Goal: Task Accomplishment & Management: Complete application form

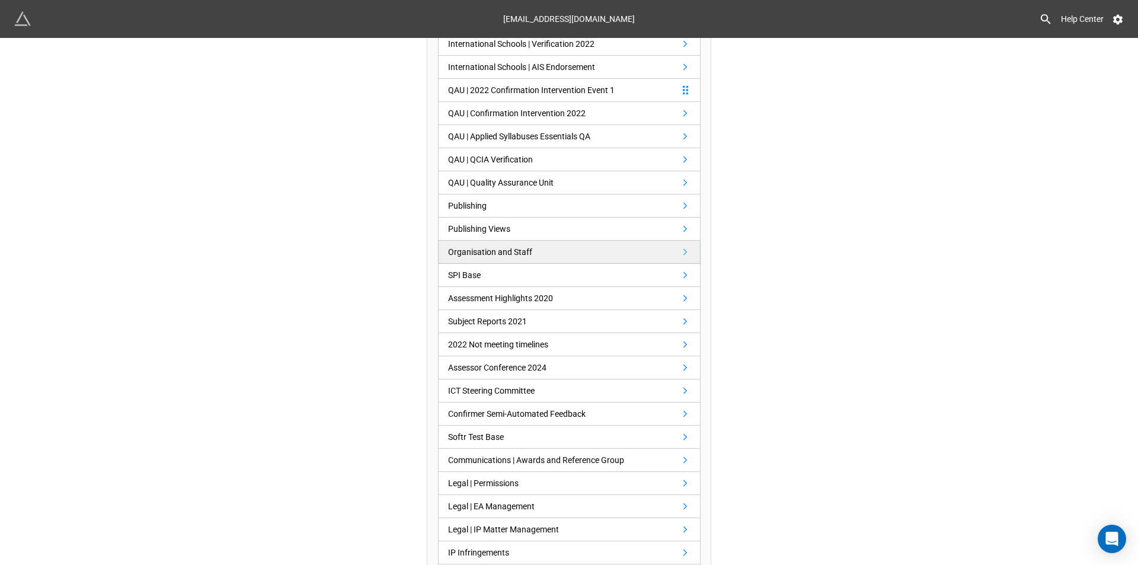
scroll to position [474, 0]
click at [544, 156] on link "QAU | QCIA Verification" at bounding box center [569, 158] width 263 height 23
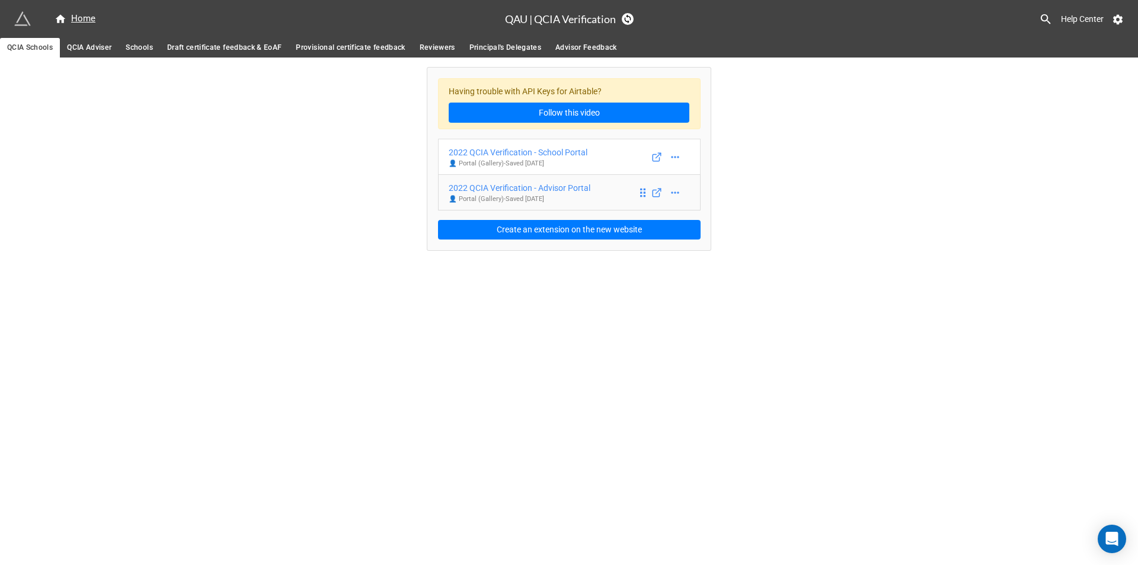
click at [550, 183] on div "2022 QCIA Verification - Advisor Portal" at bounding box center [520, 187] width 142 height 13
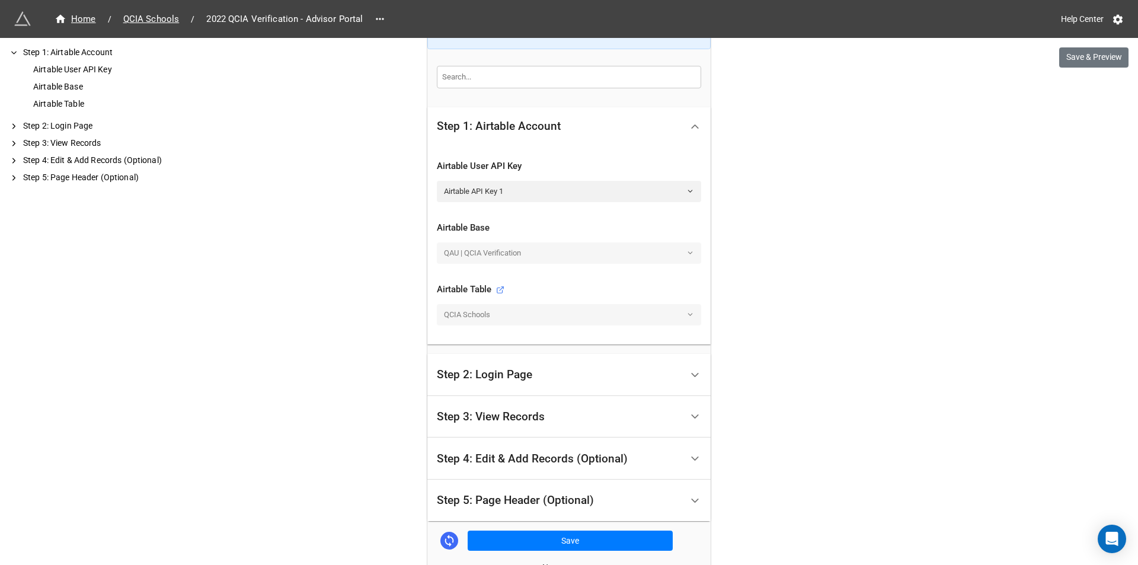
scroll to position [327, 0]
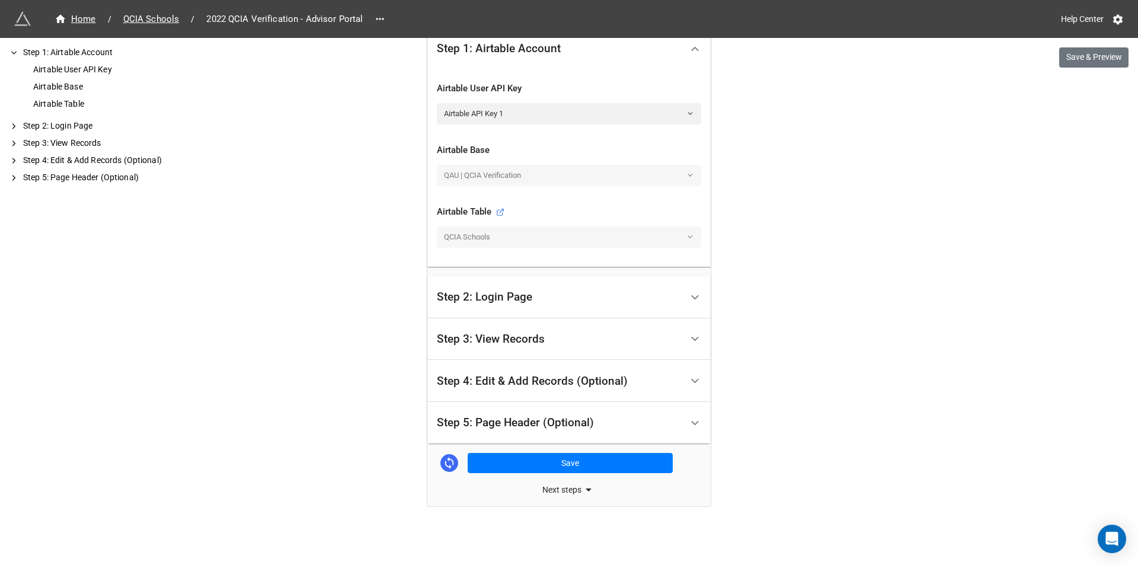
click at [545, 335] on div "Step 3: View Records" at bounding box center [559, 339] width 245 height 28
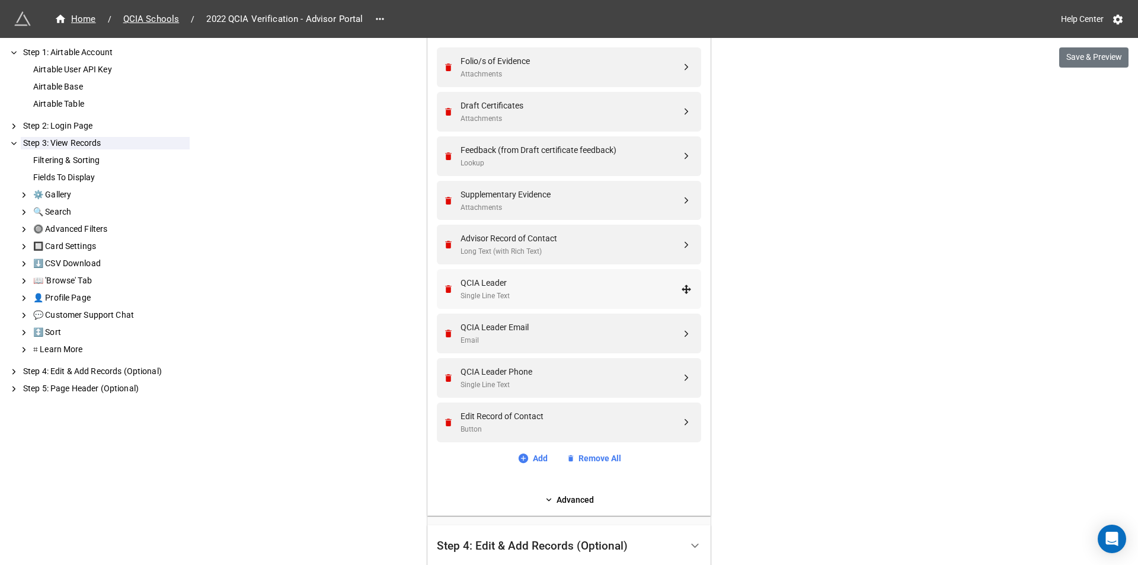
scroll to position [729, 0]
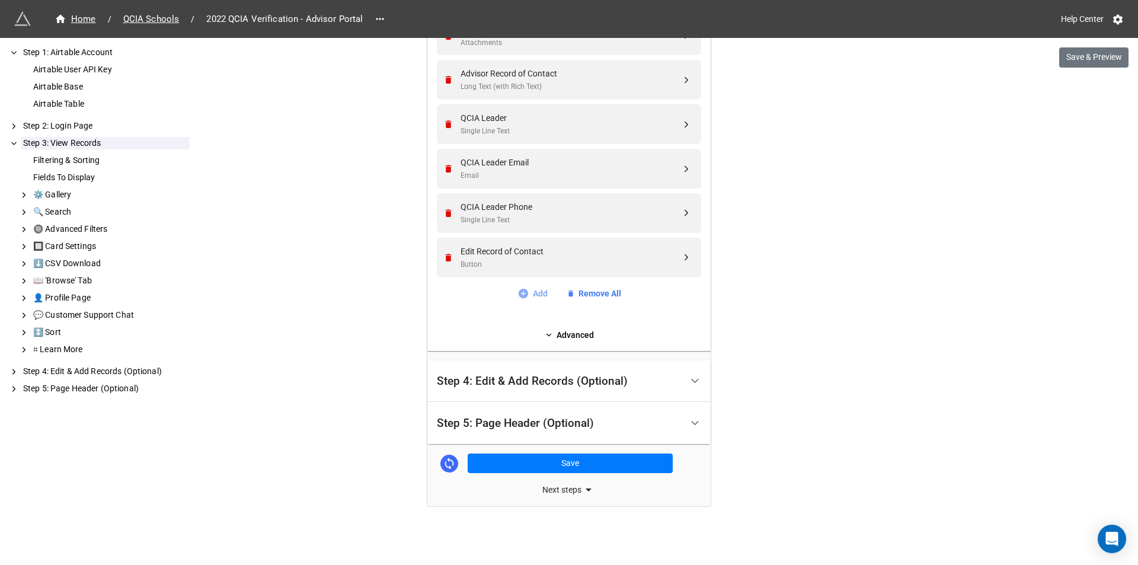
click at [518, 293] on icon at bounding box center [522, 293] width 9 height 9
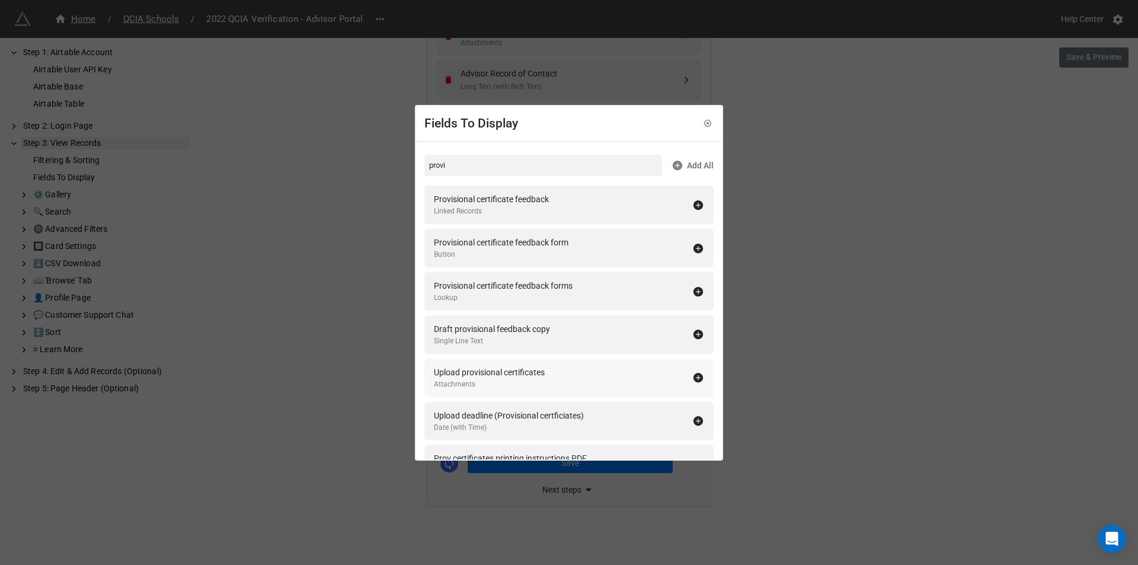
type input "provi"
click at [694, 376] on icon at bounding box center [698, 377] width 9 height 9
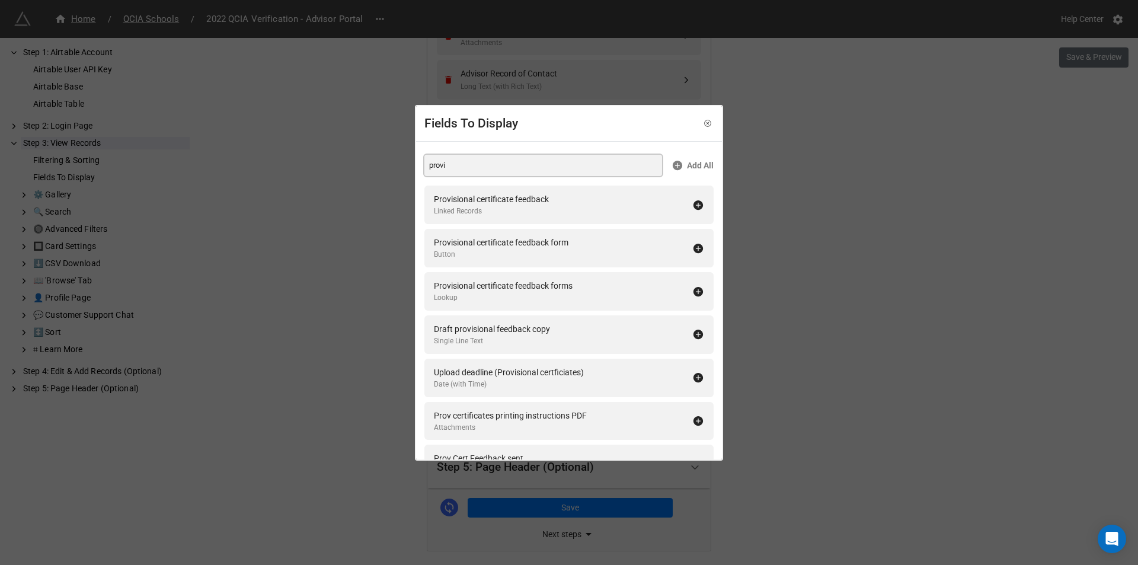
click at [448, 167] on input "provi" at bounding box center [543, 165] width 238 height 21
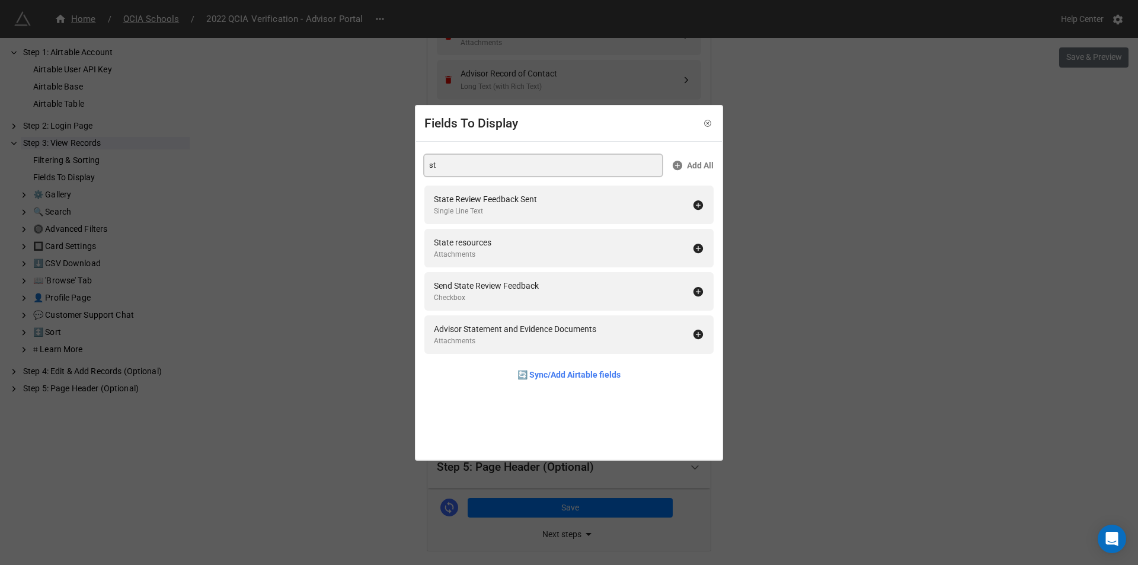
type input "s"
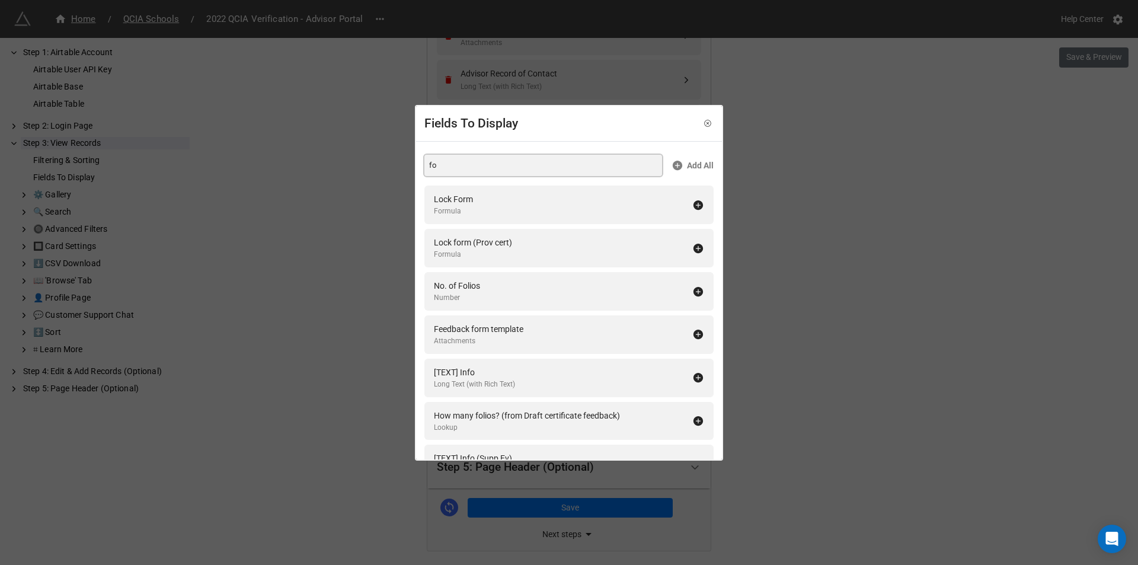
type input "f"
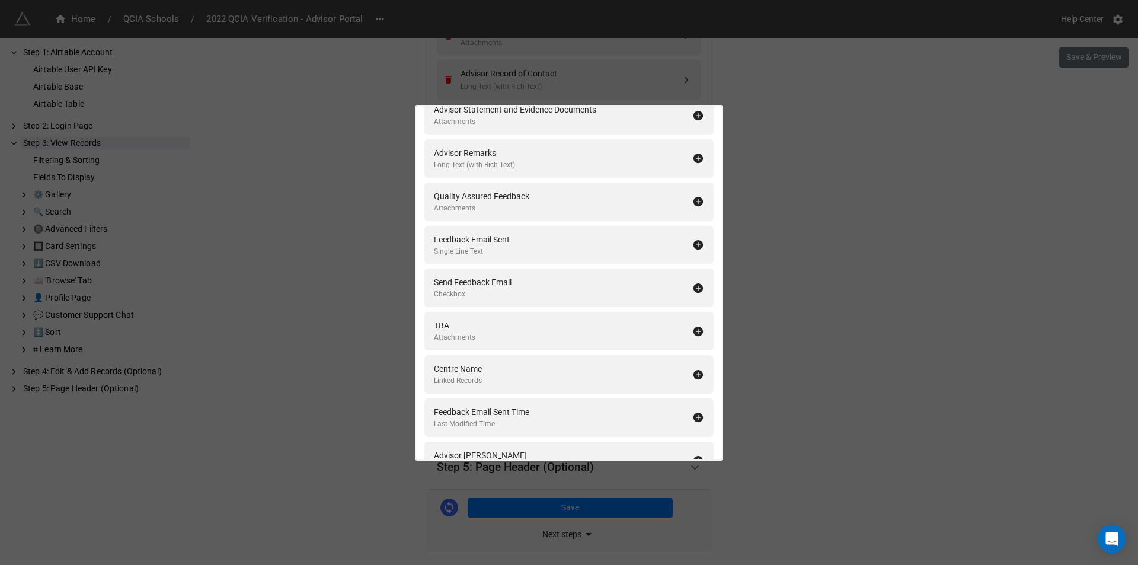
scroll to position [0, 0]
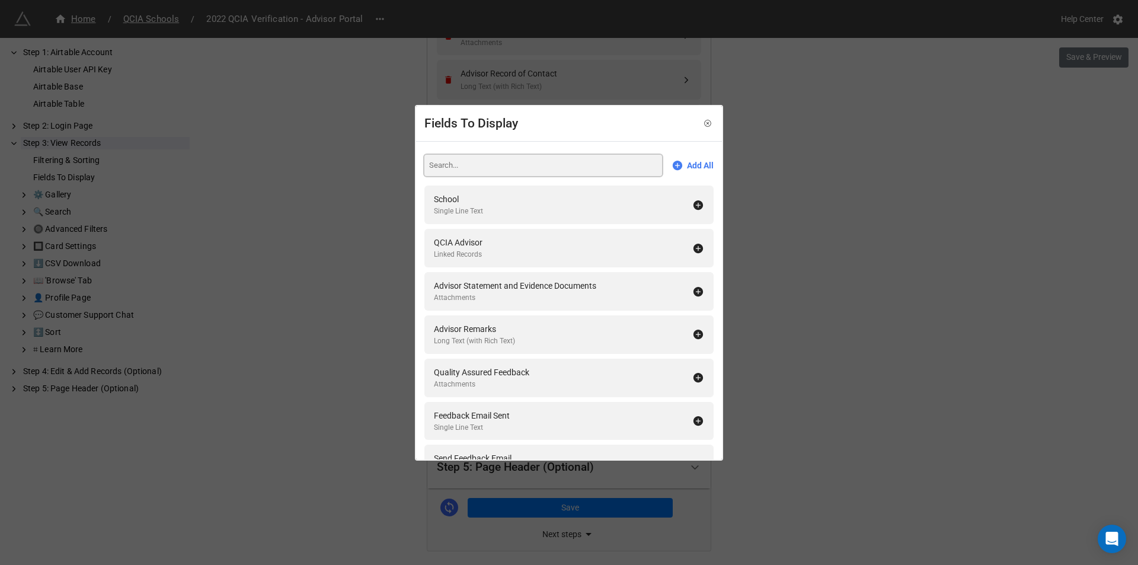
click at [488, 173] on input at bounding box center [543, 165] width 238 height 21
type input "a"
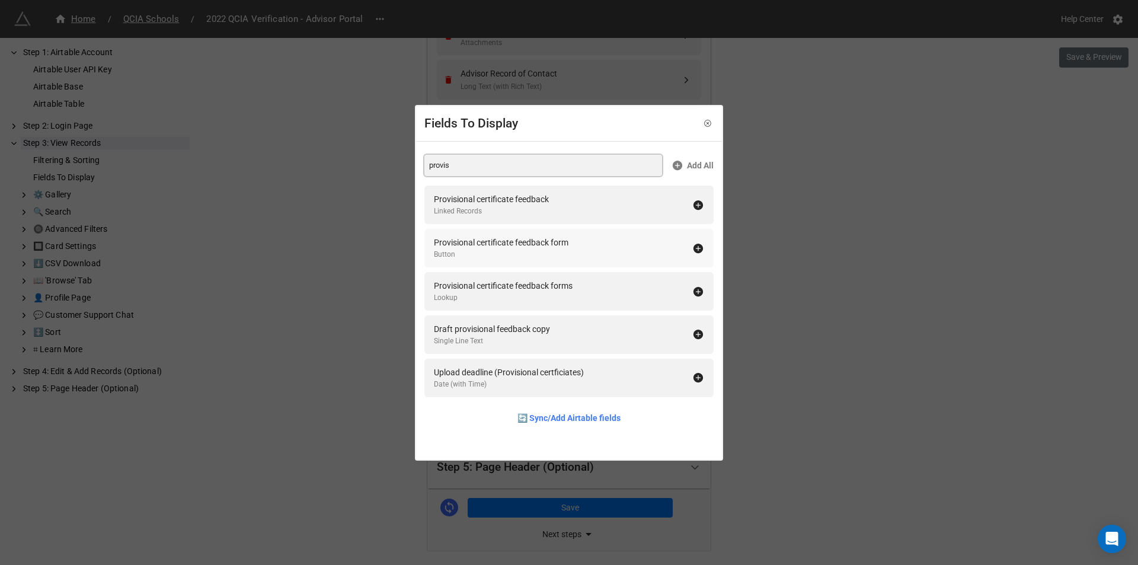
type input "provis"
click at [694, 245] on icon at bounding box center [698, 248] width 9 height 9
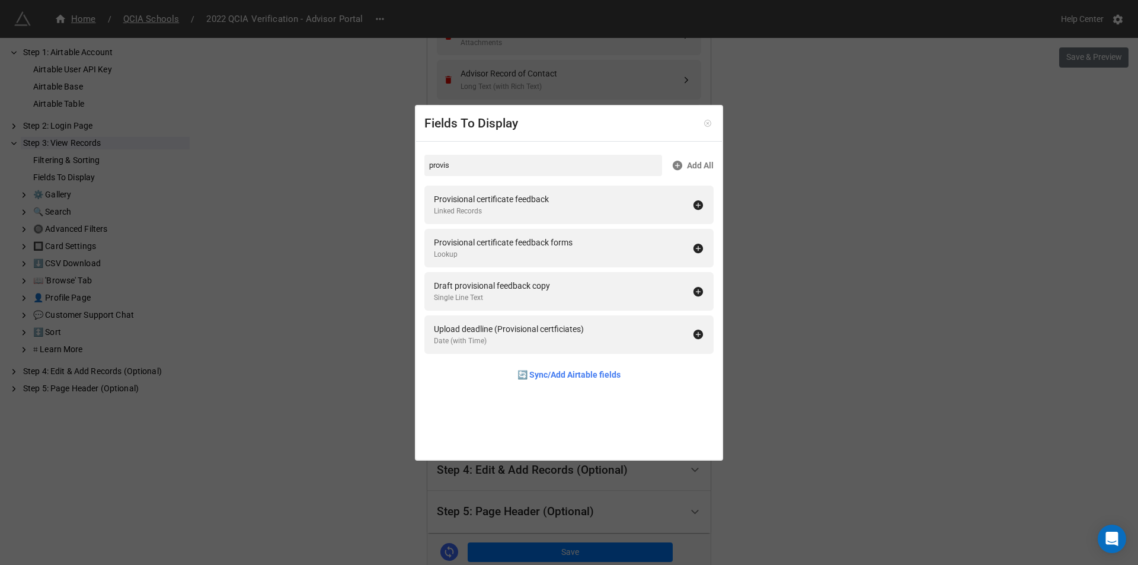
click at [704, 121] on icon at bounding box center [708, 123] width 8 height 8
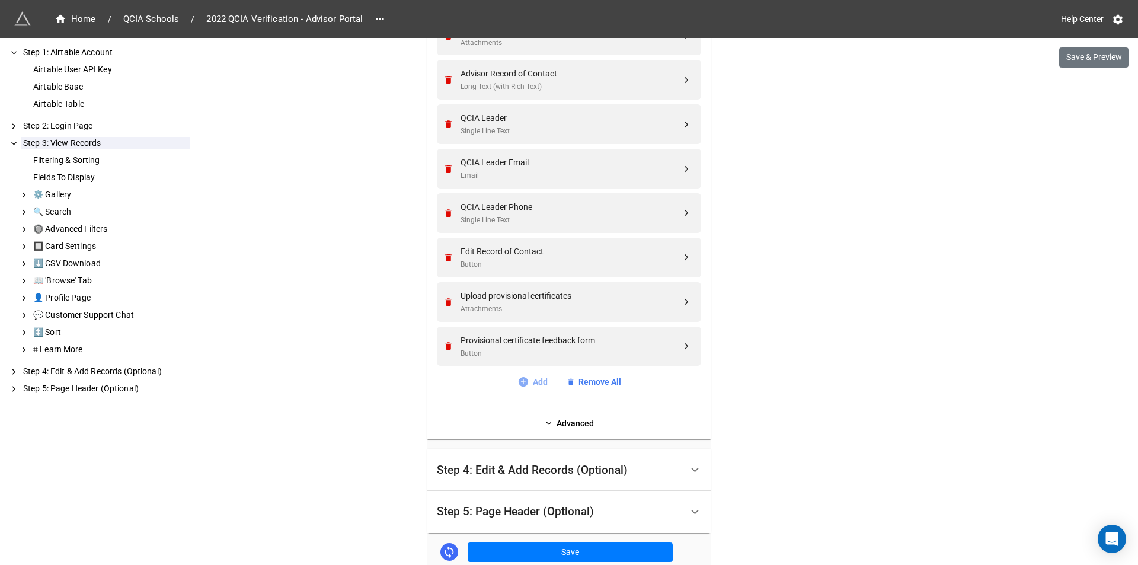
click at [519, 384] on icon at bounding box center [522, 381] width 9 height 9
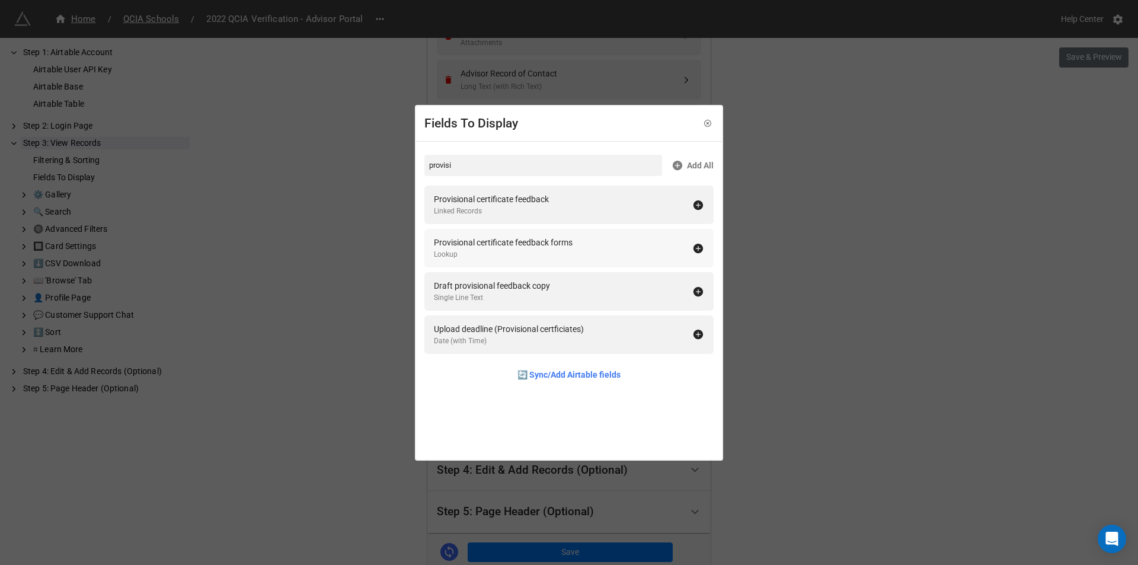
type input "provisi"
click at [694, 250] on icon at bounding box center [698, 248] width 9 height 9
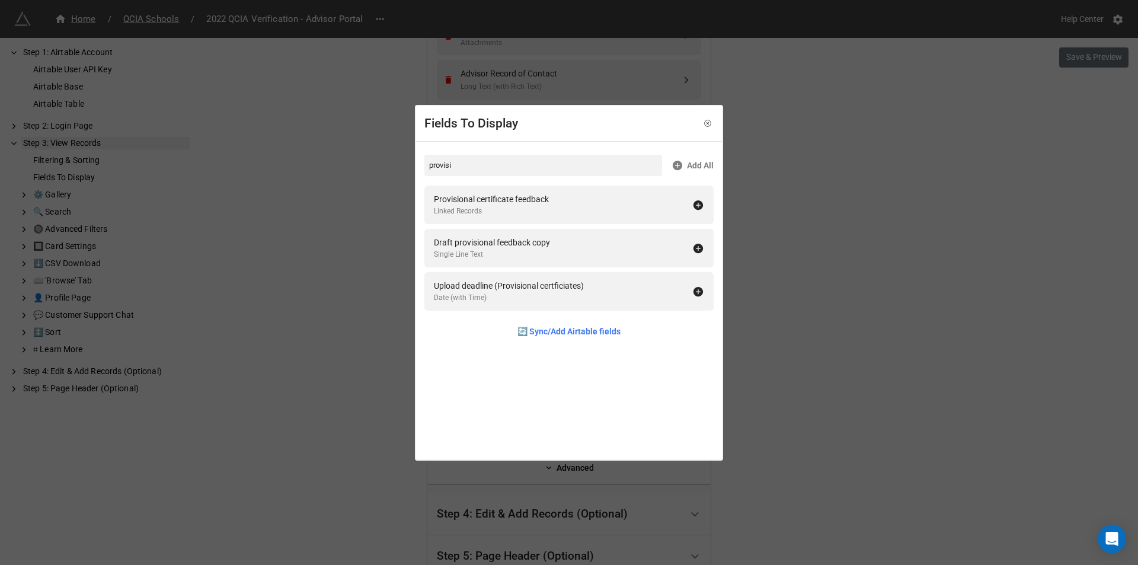
click at [342, 261] on div "Fields To Display provisi Add All Provisional certificate feedback Linked Recor…" at bounding box center [569, 282] width 1138 height 565
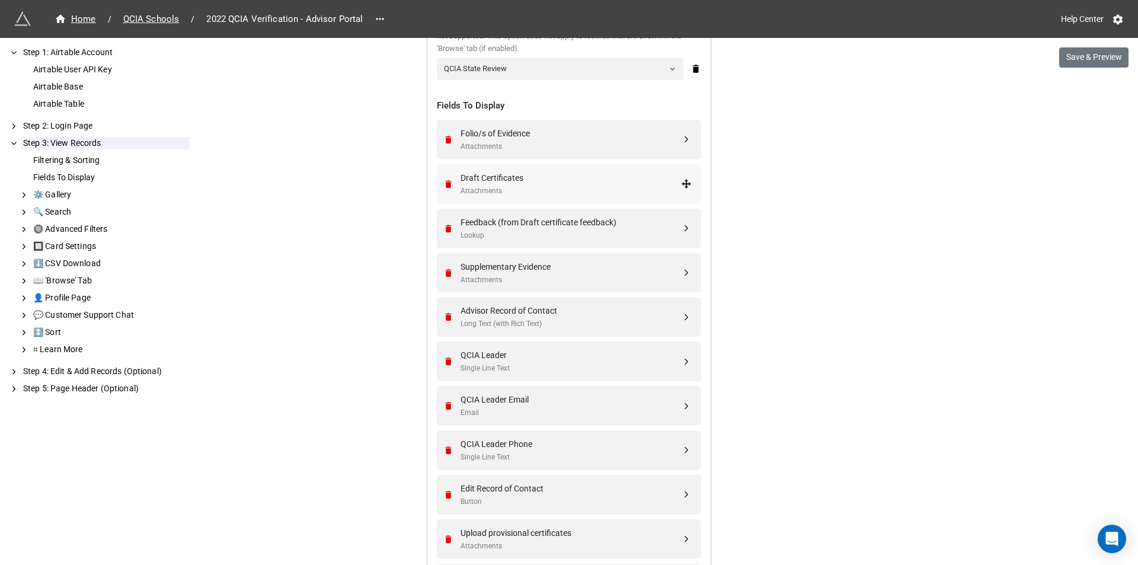
scroll to position [551, 0]
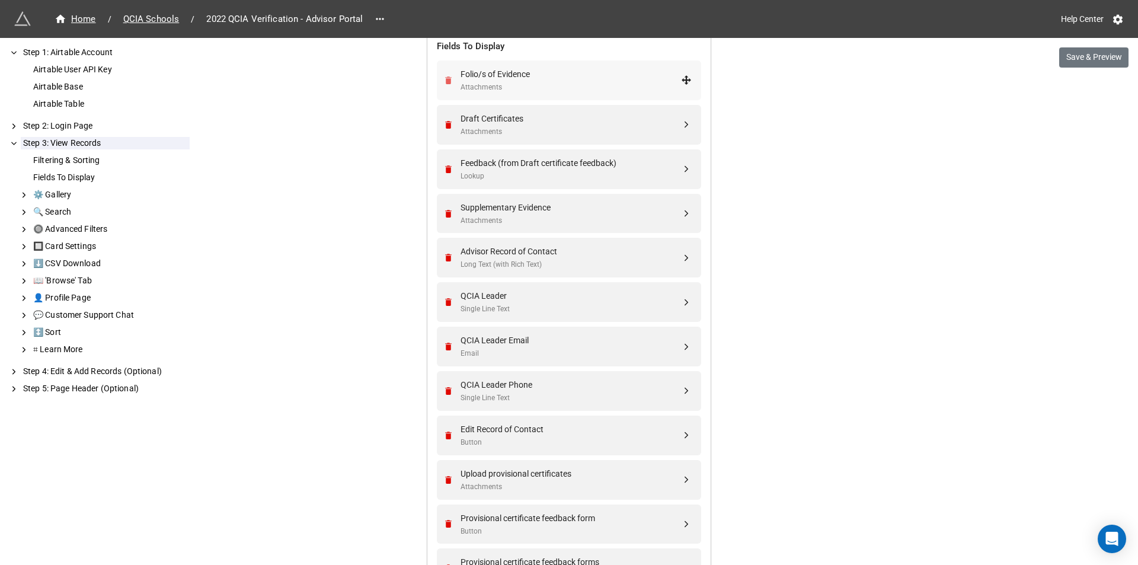
click at [446, 80] on icon "Remove" at bounding box center [448, 80] width 7 height 8
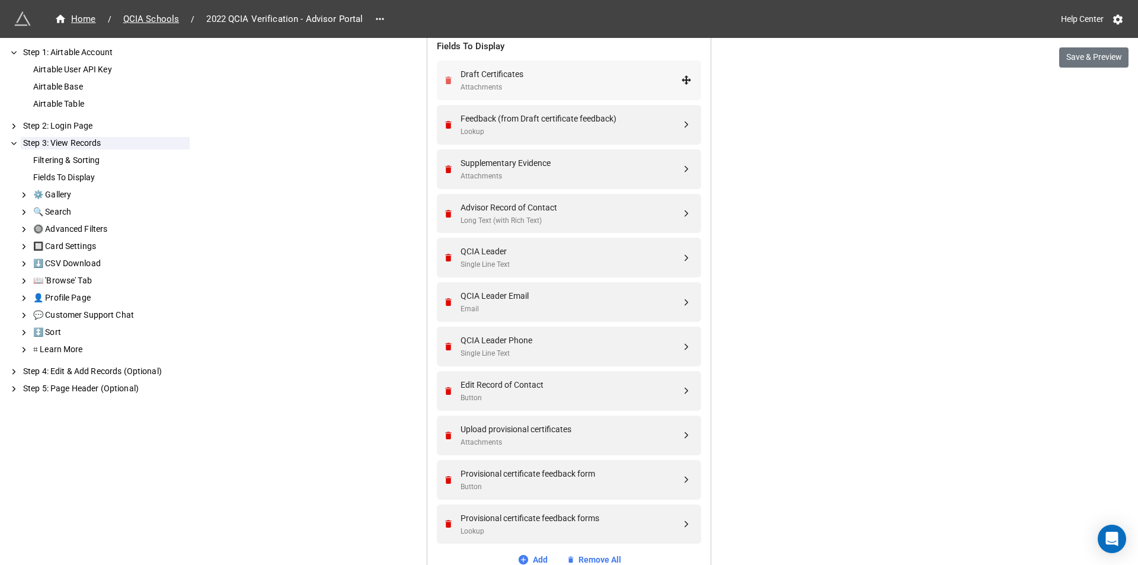
click at [446, 81] on icon "Remove" at bounding box center [448, 80] width 7 height 8
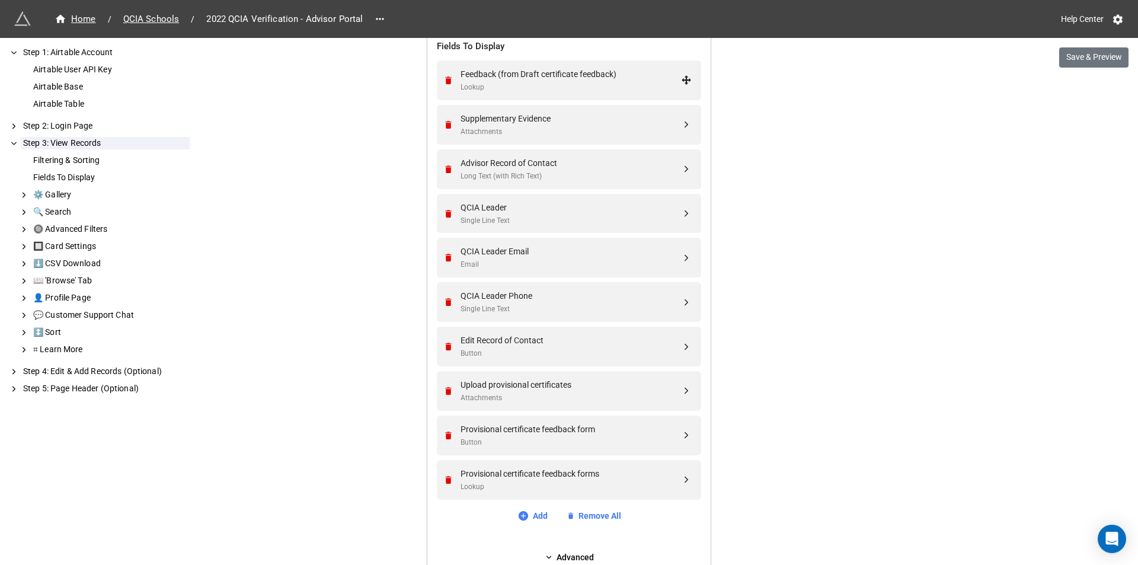
click at [446, 81] on icon "Remove" at bounding box center [448, 80] width 7 height 8
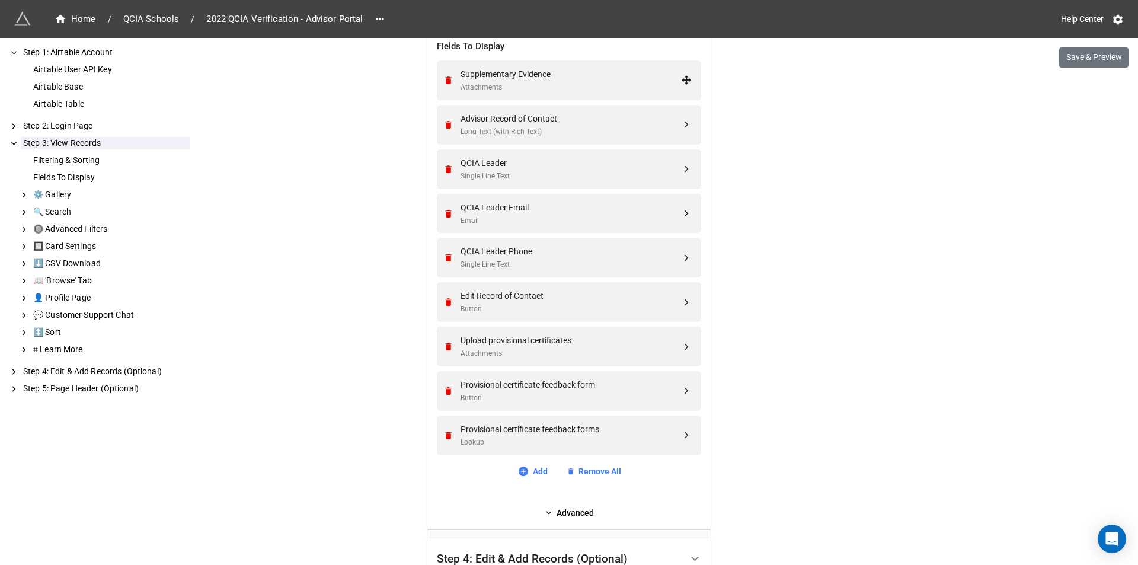
click at [446, 81] on icon "Remove" at bounding box center [448, 80] width 7 height 8
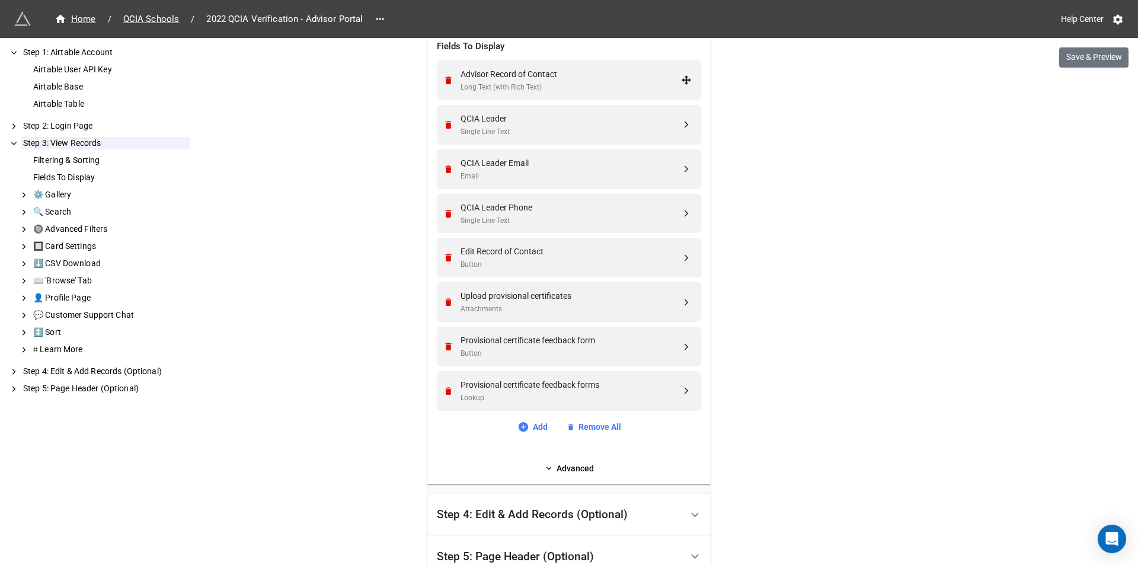
click at [446, 81] on icon "Remove" at bounding box center [448, 80] width 7 height 8
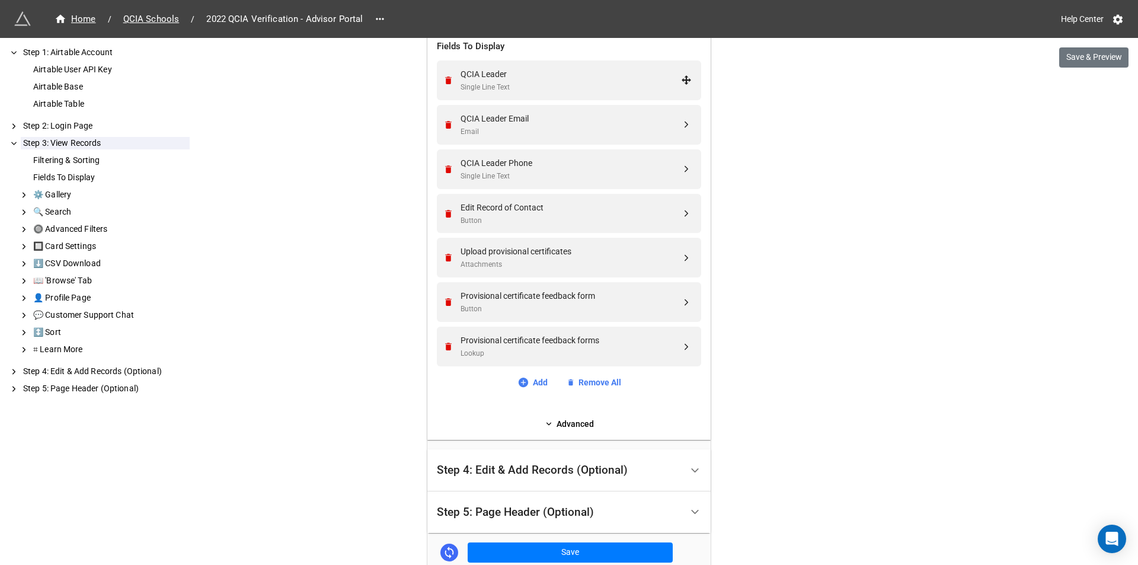
click at [446, 81] on icon "Remove" at bounding box center [448, 80] width 7 height 8
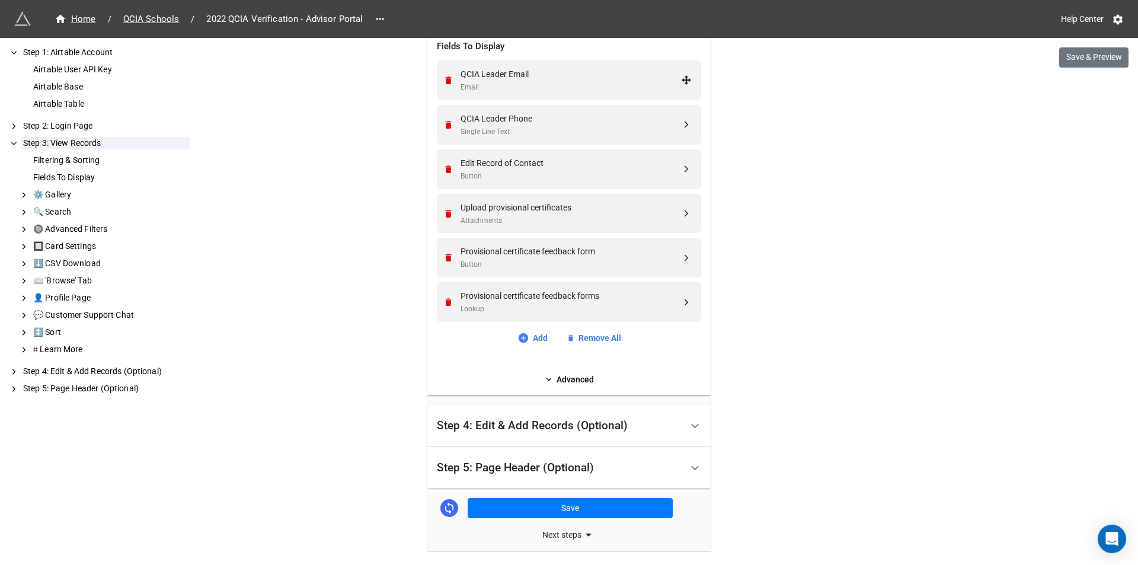
click at [446, 81] on icon "Remove" at bounding box center [448, 80] width 7 height 8
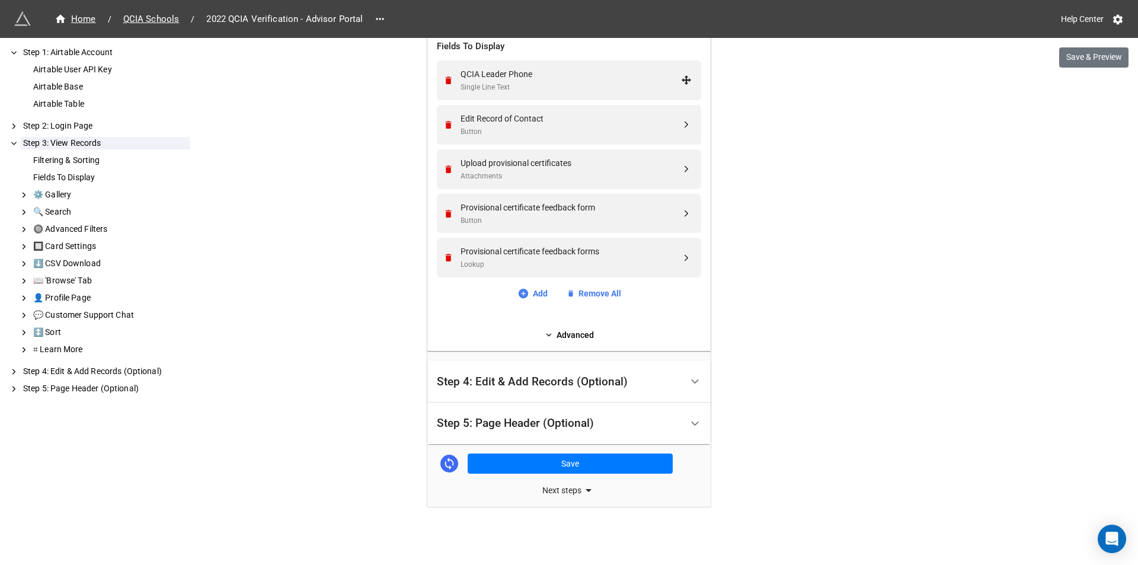
click at [446, 81] on icon "Remove" at bounding box center [448, 80] width 7 height 8
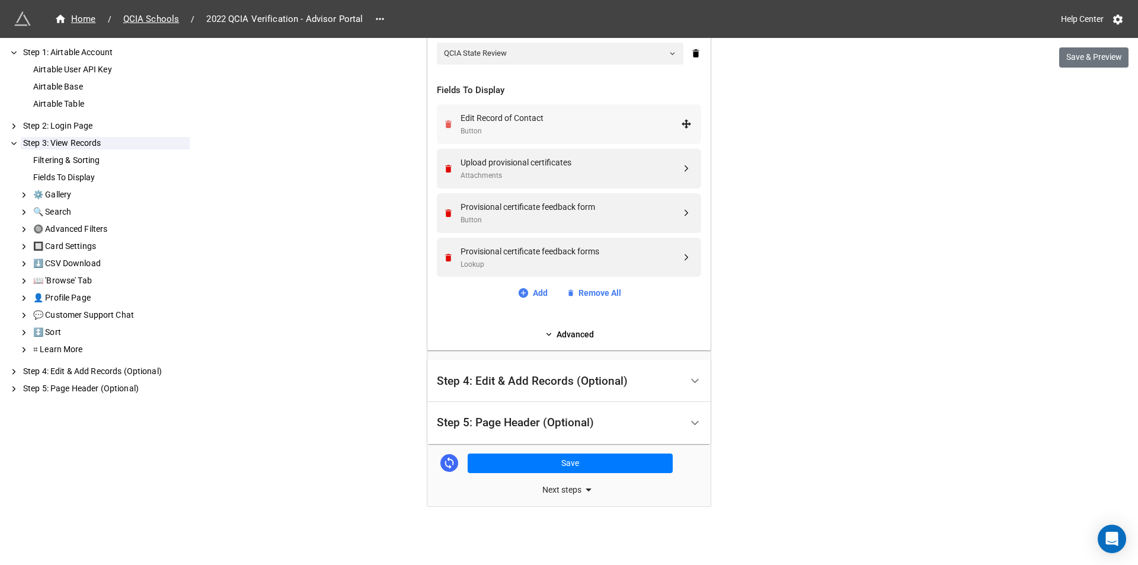
click at [446, 120] on icon "Remove" at bounding box center [448, 124] width 10 height 10
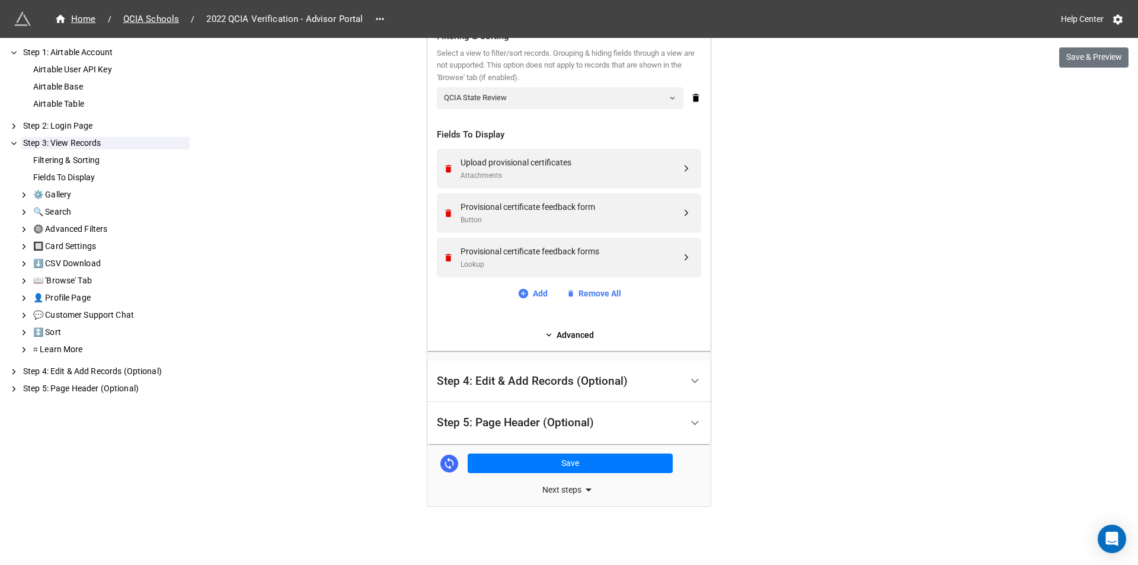
click at [487, 375] on div "Step 4: Edit & Add Records (Optional)" at bounding box center [532, 381] width 191 height 12
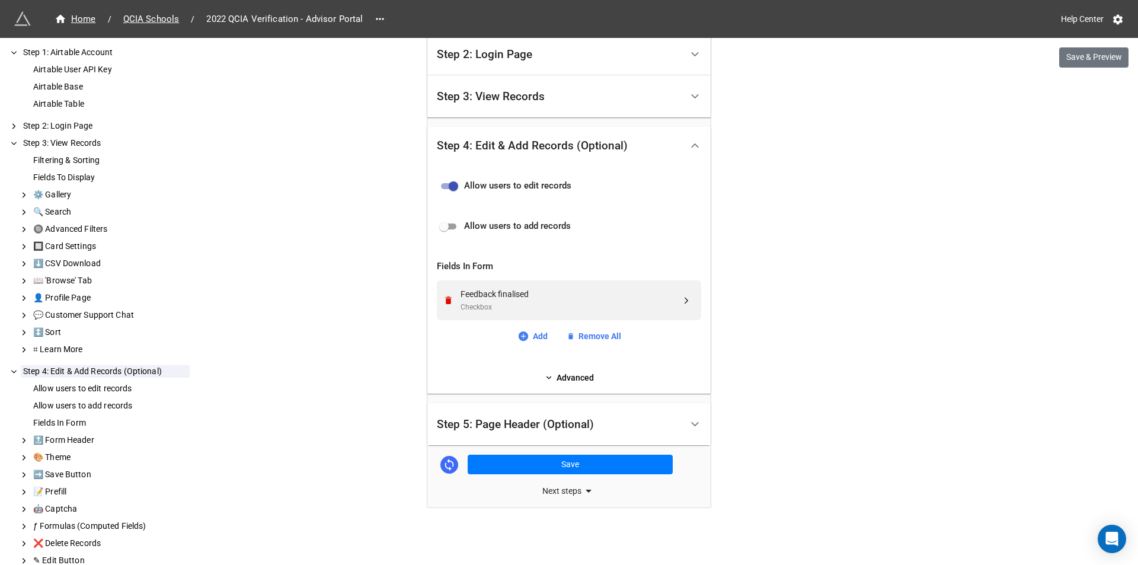
scroll to position [356, 0]
click at [467, 140] on div "Step 4: Edit & Add Records (Optional)" at bounding box center [532, 145] width 191 height 12
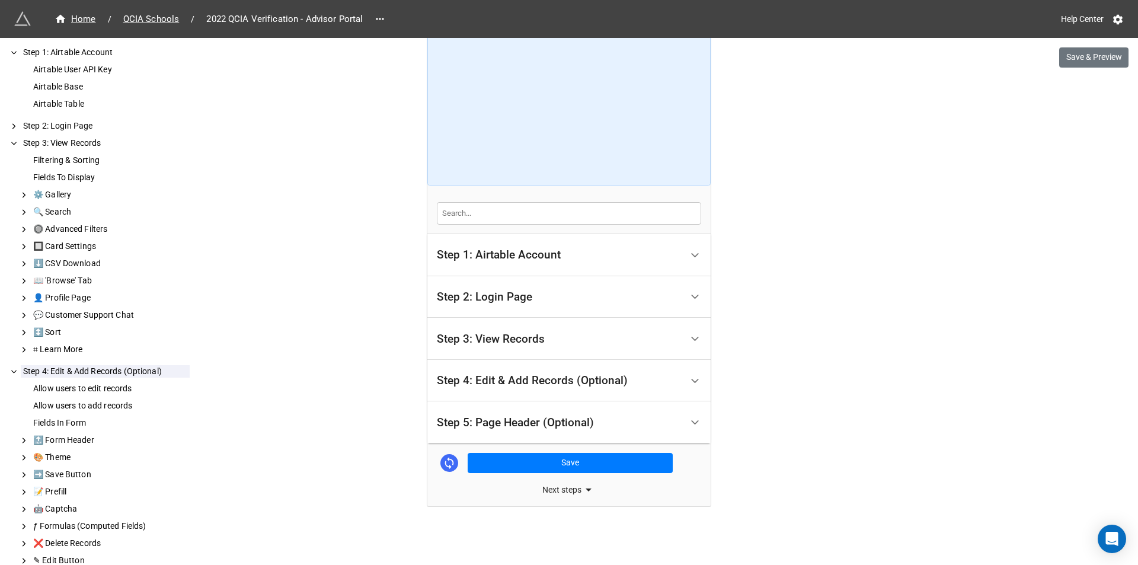
click at [532, 352] on div "Step 3: View Records" at bounding box center [559, 339] width 245 height 28
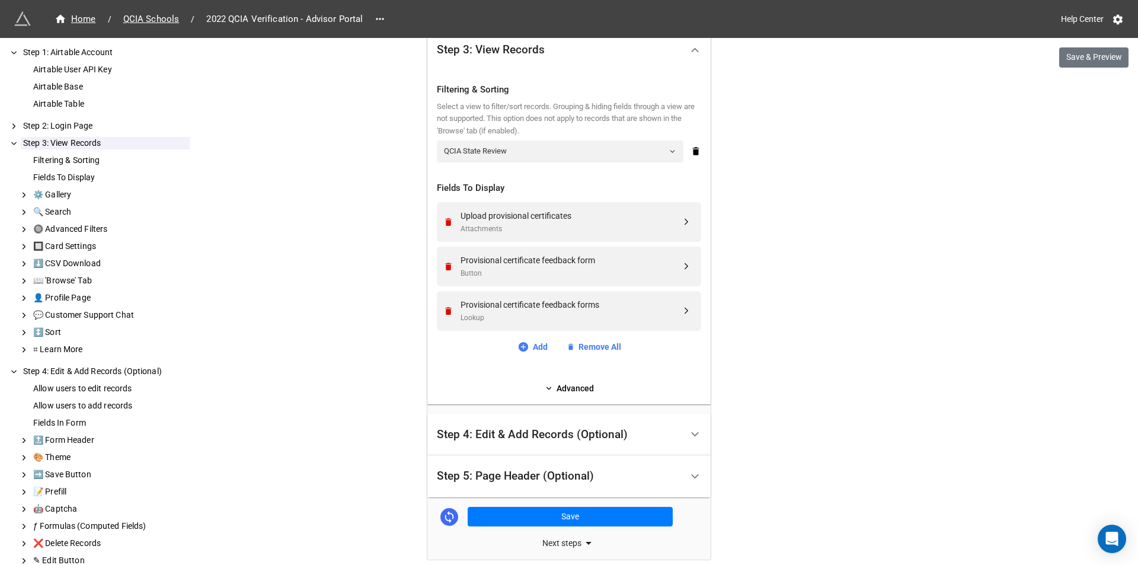
scroll to position [462, 0]
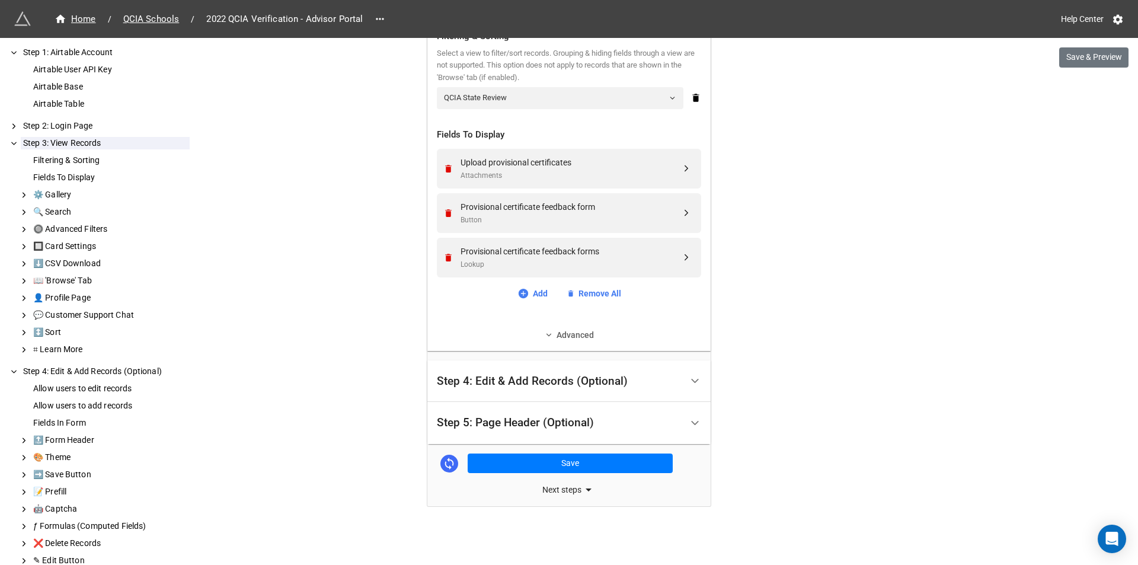
click at [547, 335] on icon at bounding box center [549, 335] width 8 height 8
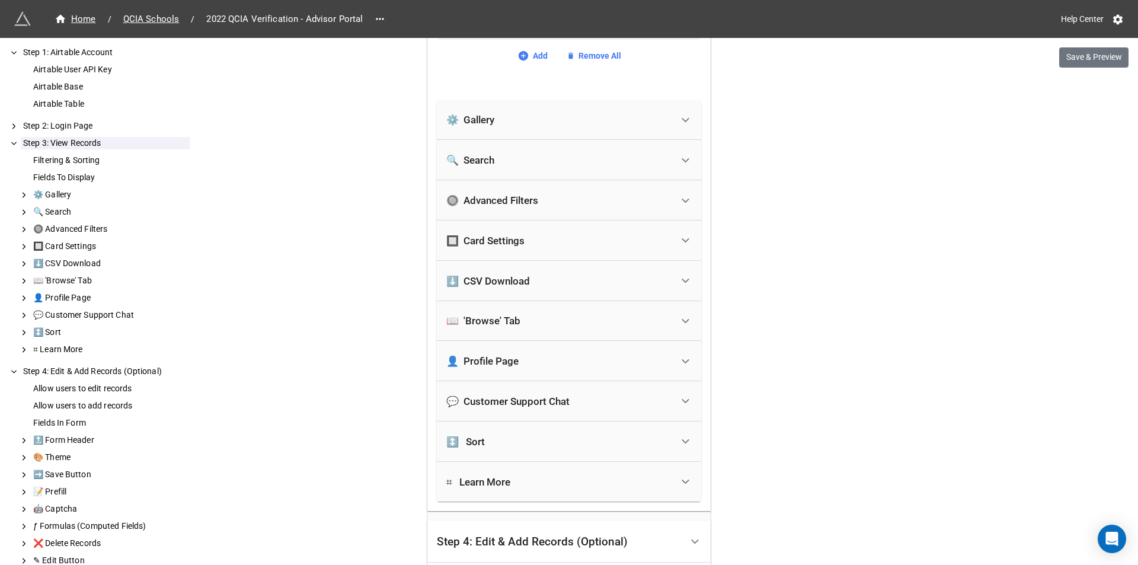
scroll to position [699, 0]
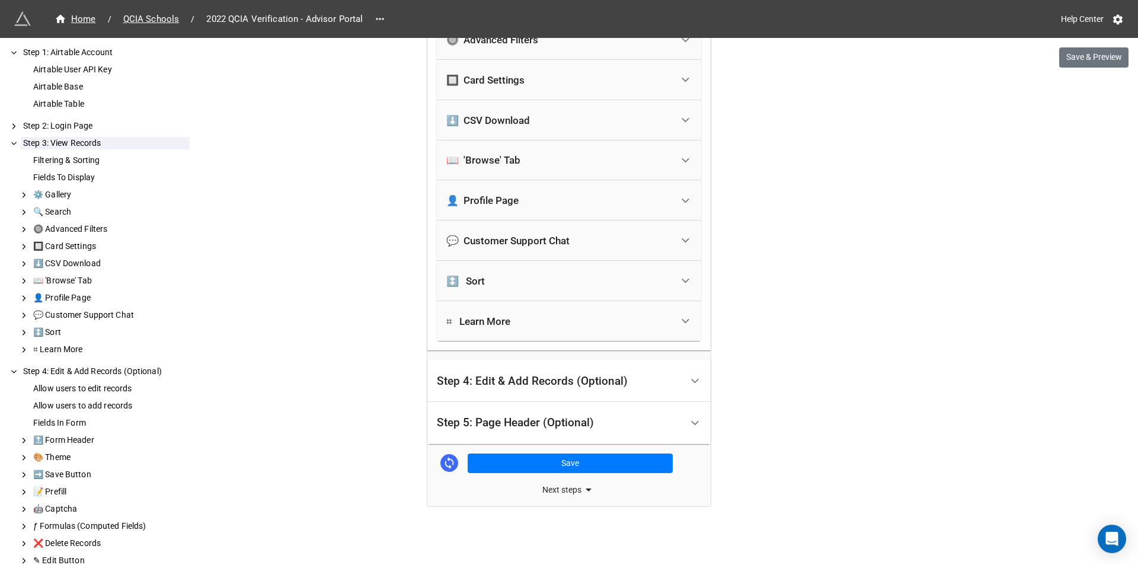
click at [542, 380] on div "Step 4: Edit & Add Records (Optional)" at bounding box center [532, 381] width 191 height 12
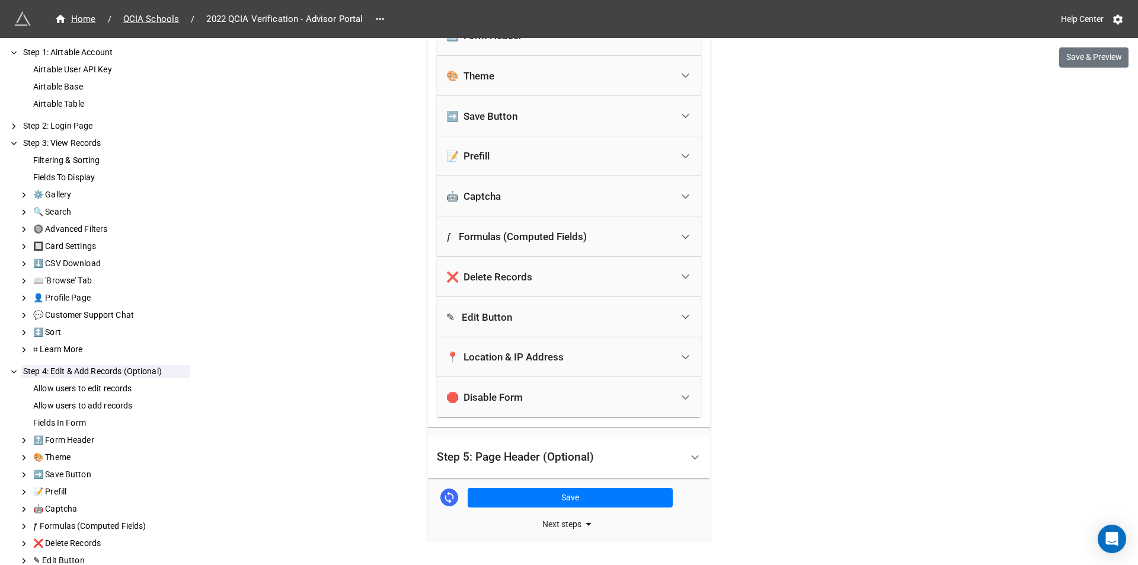
click at [526, 319] on div "✎ Edit Button" at bounding box center [559, 317] width 226 height 26
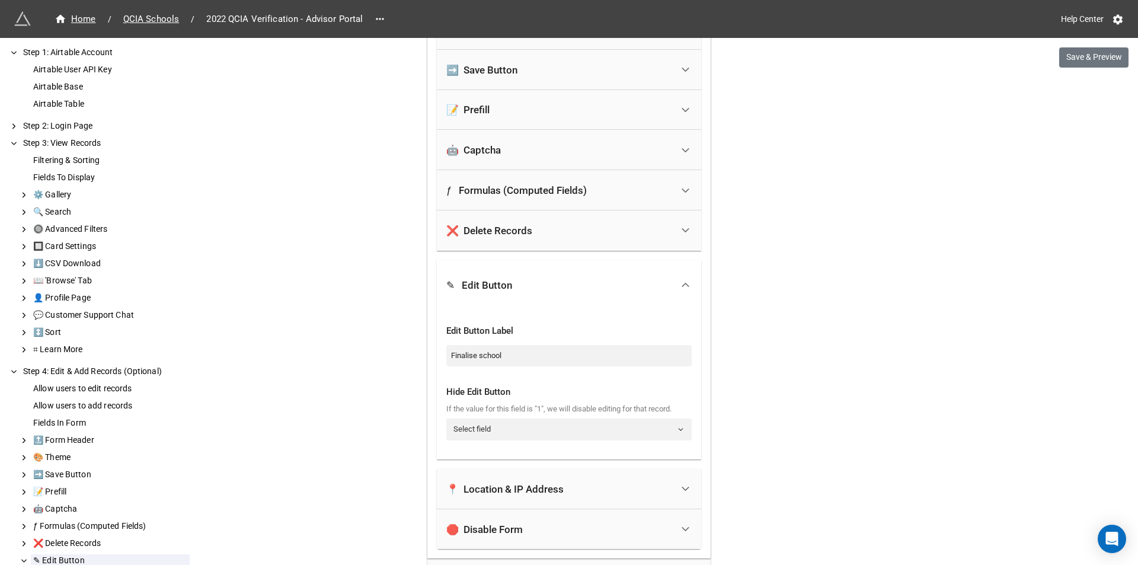
scroll to position [839, 0]
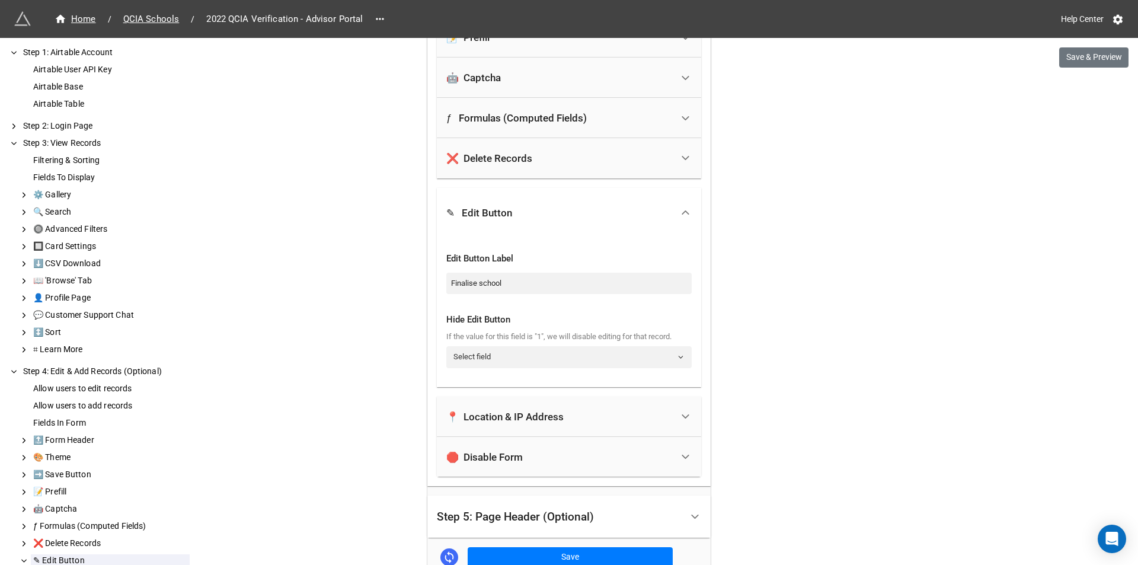
click at [612, 207] on div "✎ Edit Button" at bounding box center [559, 213] width 226 height 26
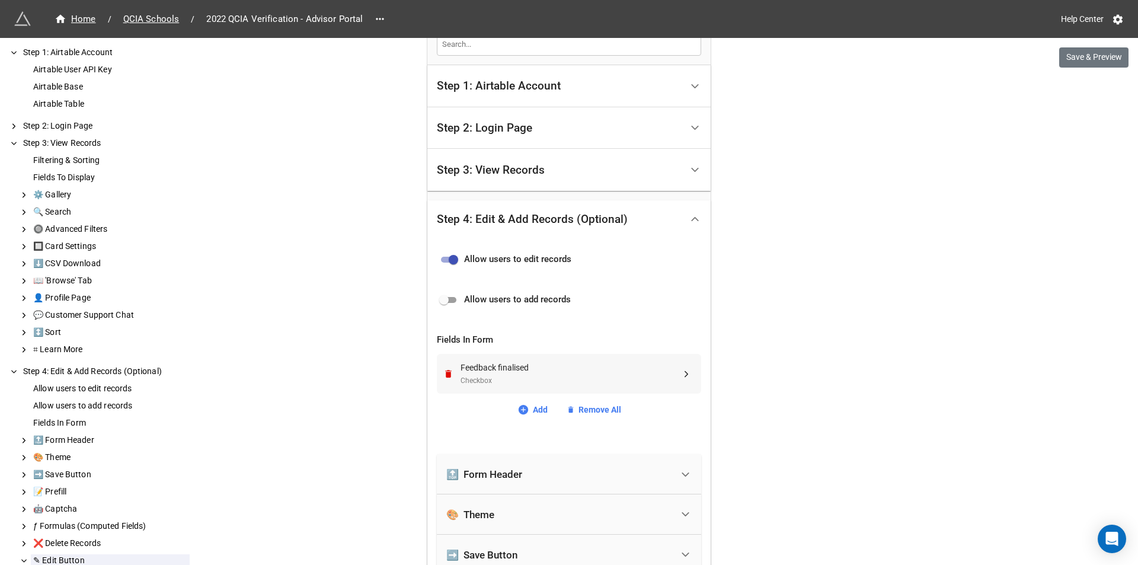
scroll to position [280, 0]
click at [550, 369] on div "Feedback finalised" at bounding box center [571, 368] width 221 height 13
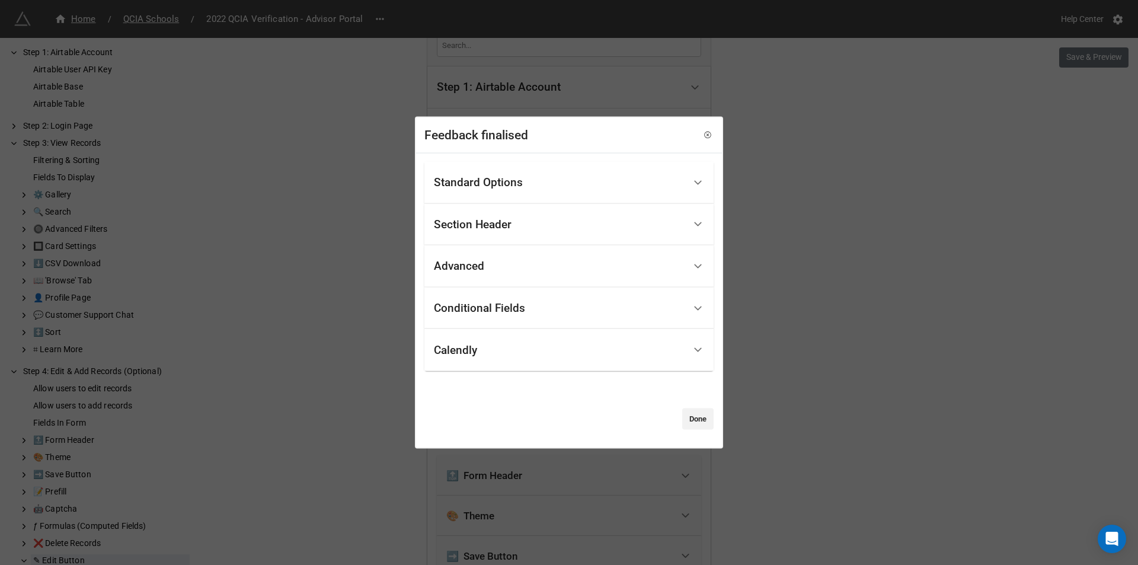
click at [510, 187] on div "Standard Options" at bounding box center [478, 183] width 89 height 12
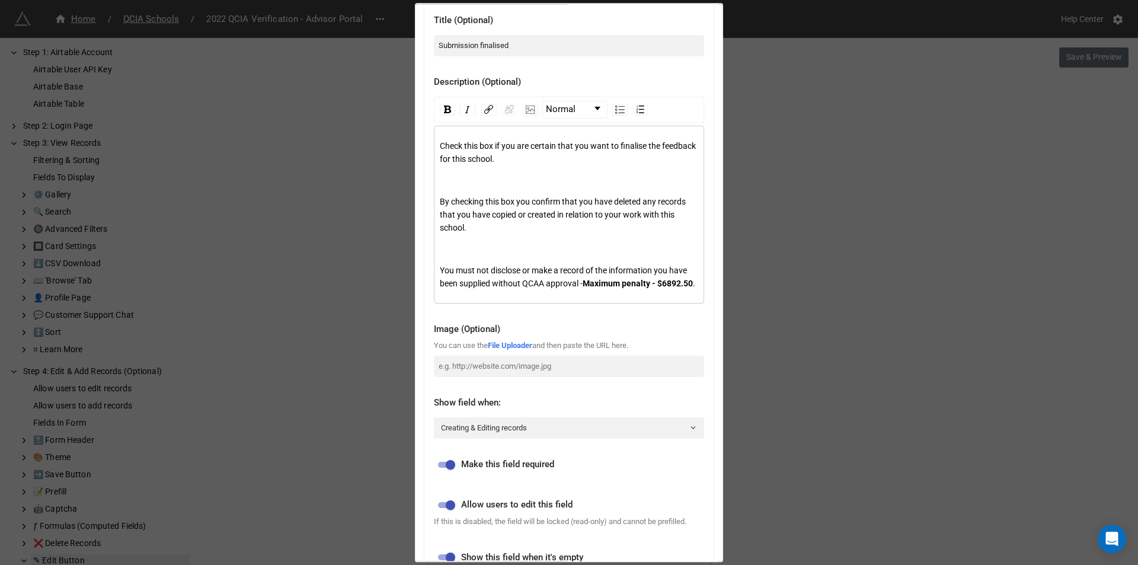
scroll to position [0, 0]
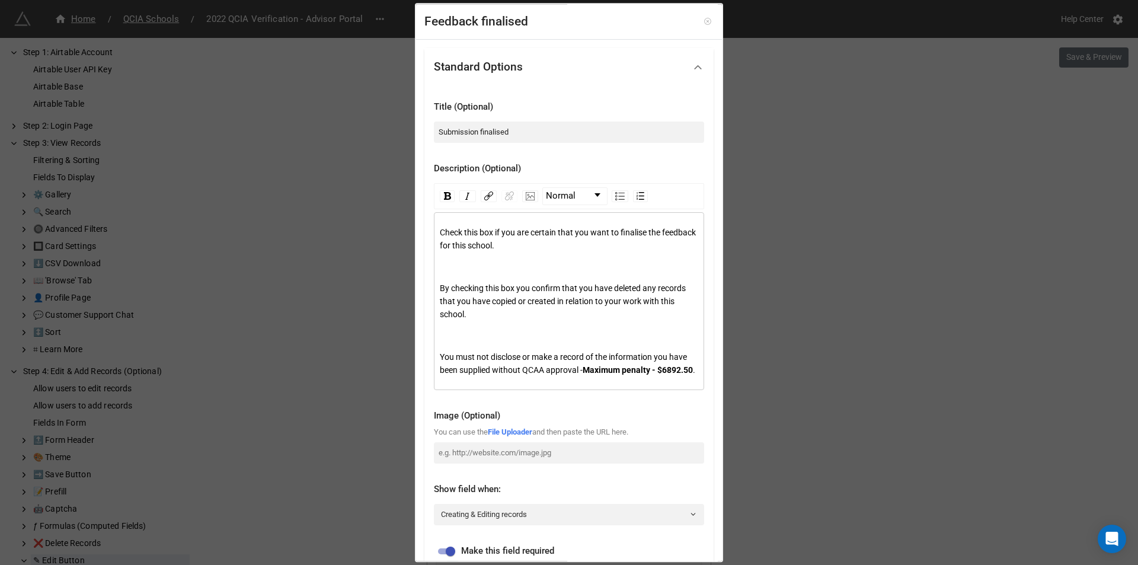
click at [704, 23] on icon at bounding box center [708, 22] width 8 height 8
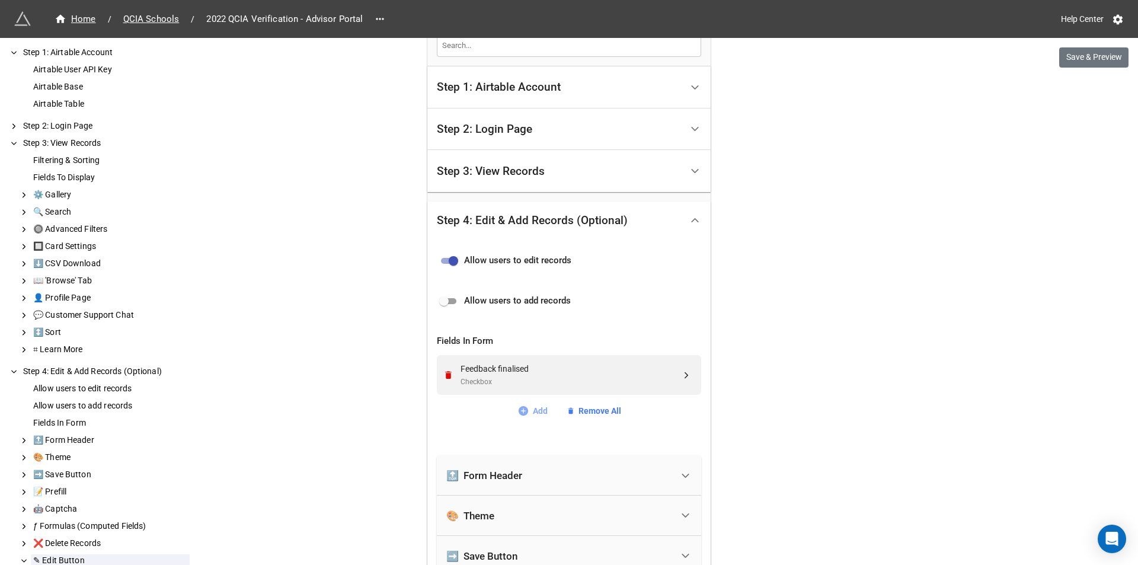
click at [523, 413] on icon at bounding box center [522, 410] width 9 height 9
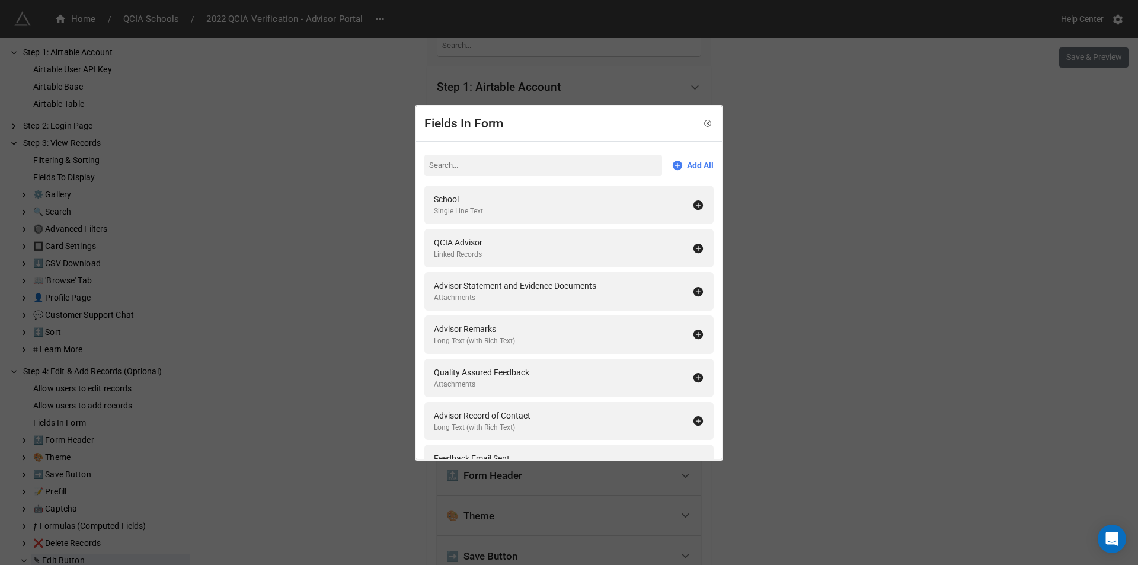
type input "f"
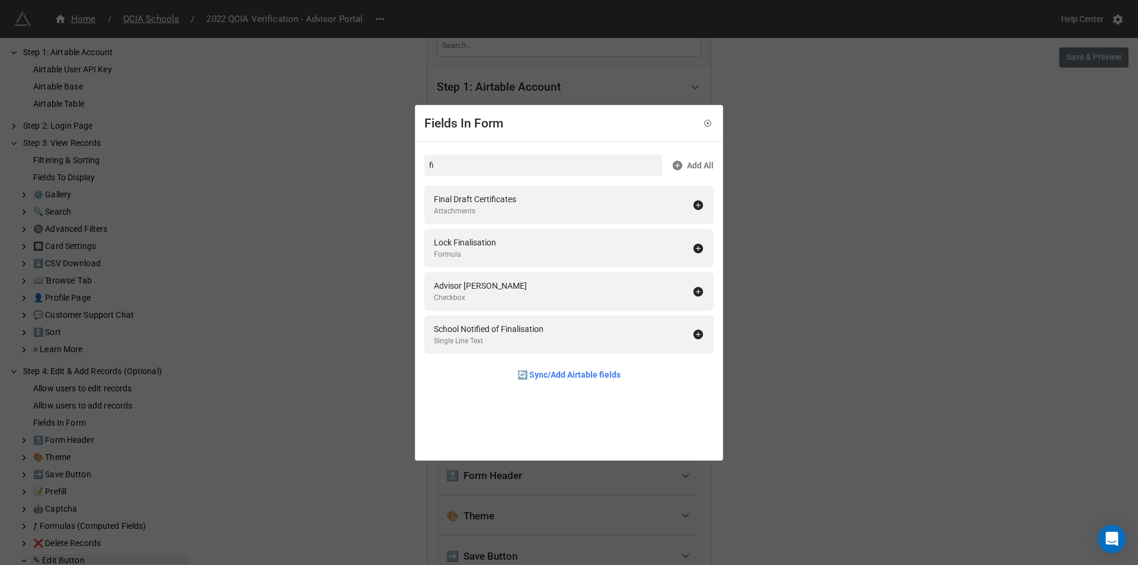
type input "f"
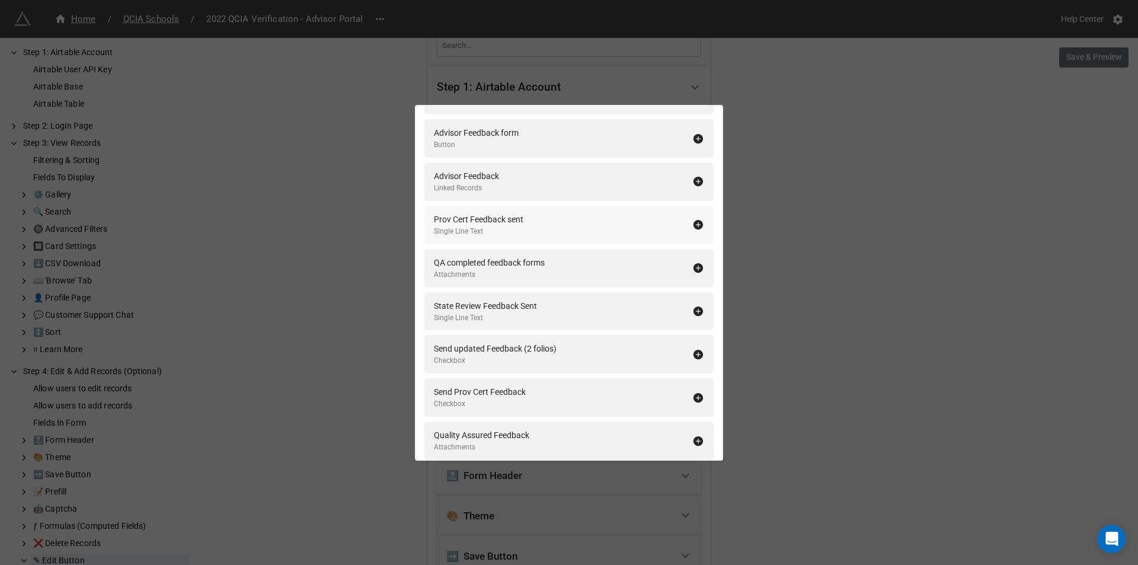
scroll to position [391, 0]
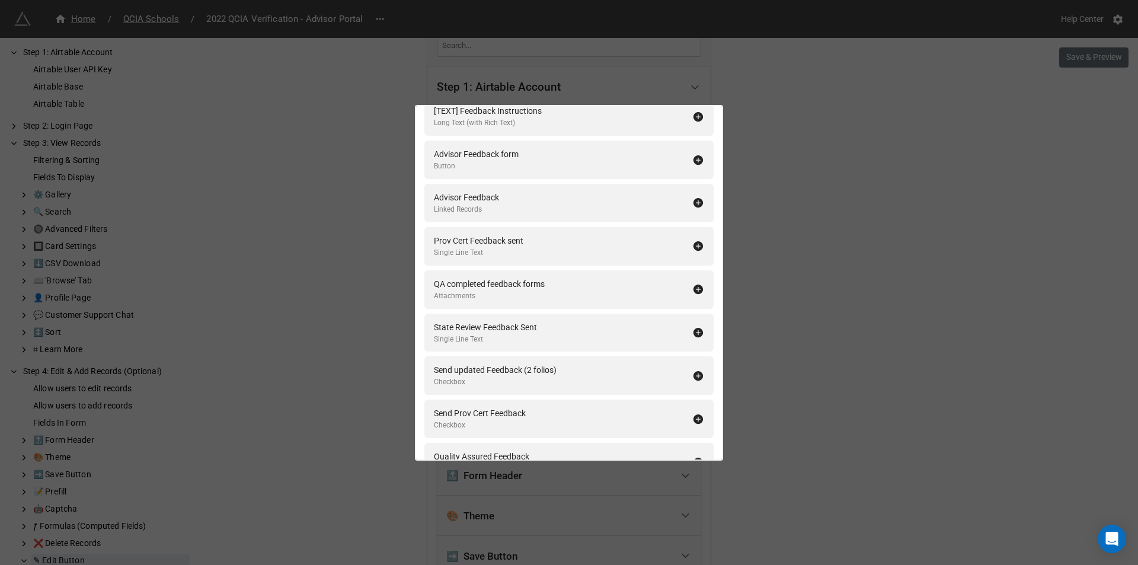
type input "feedback"
click at [815, 214] on div "Fields In Form feedback Add All Feedback Email Sent Single Line Text Feedback E…" at bounding box center [569, 282] width 1138 height 565
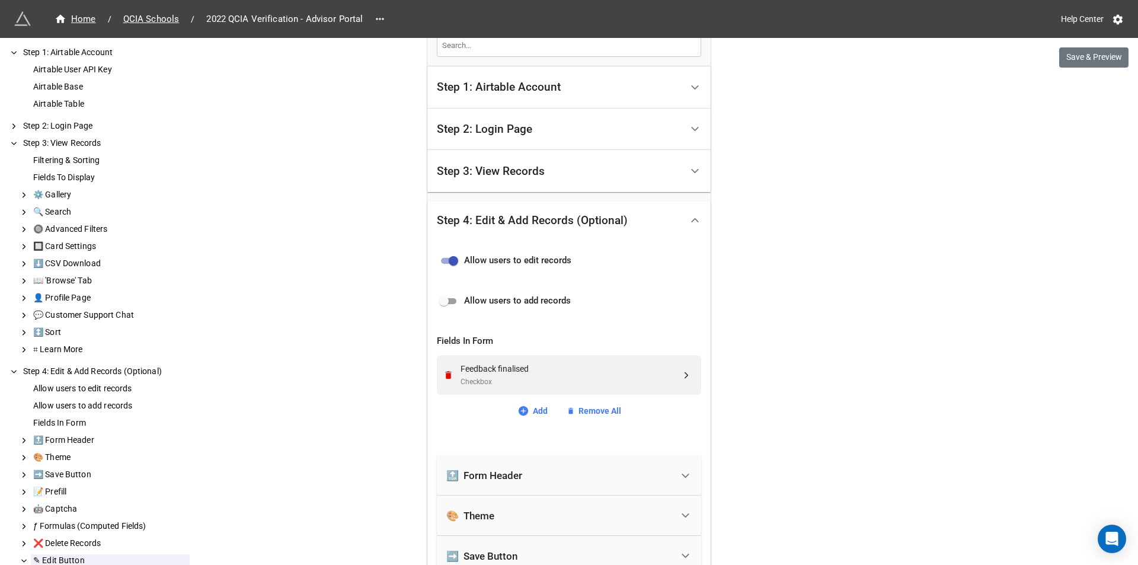
click at [605, 218] on div "Step 4: Edit & Add Records (Optional)" at bounding box center [532, 221] width 191 height 12
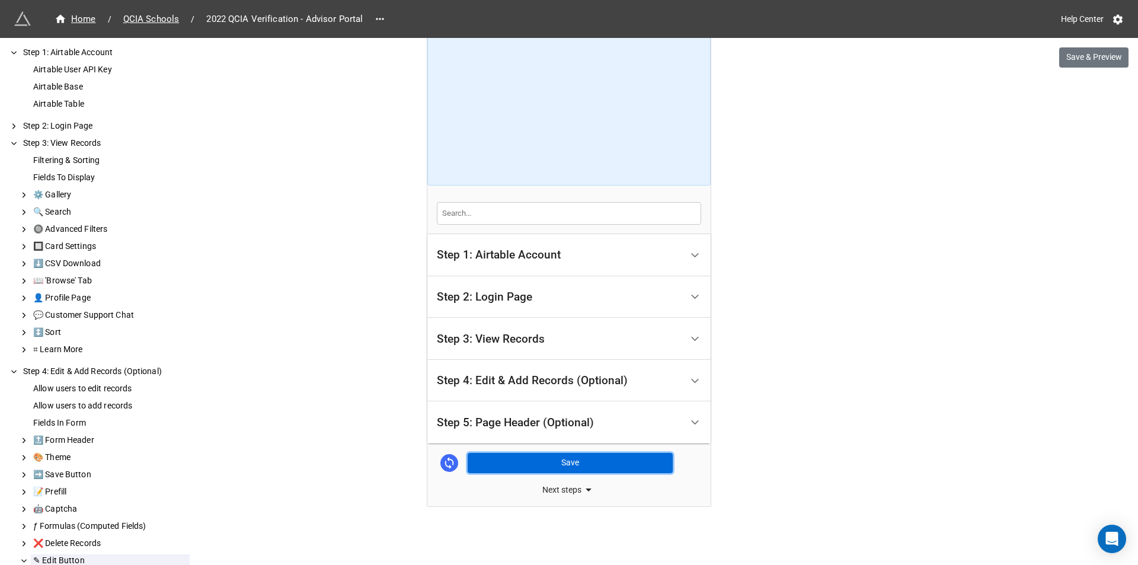
click at [569, 469] on button "Save" at bounding box center [570, 463] width 205 height 20
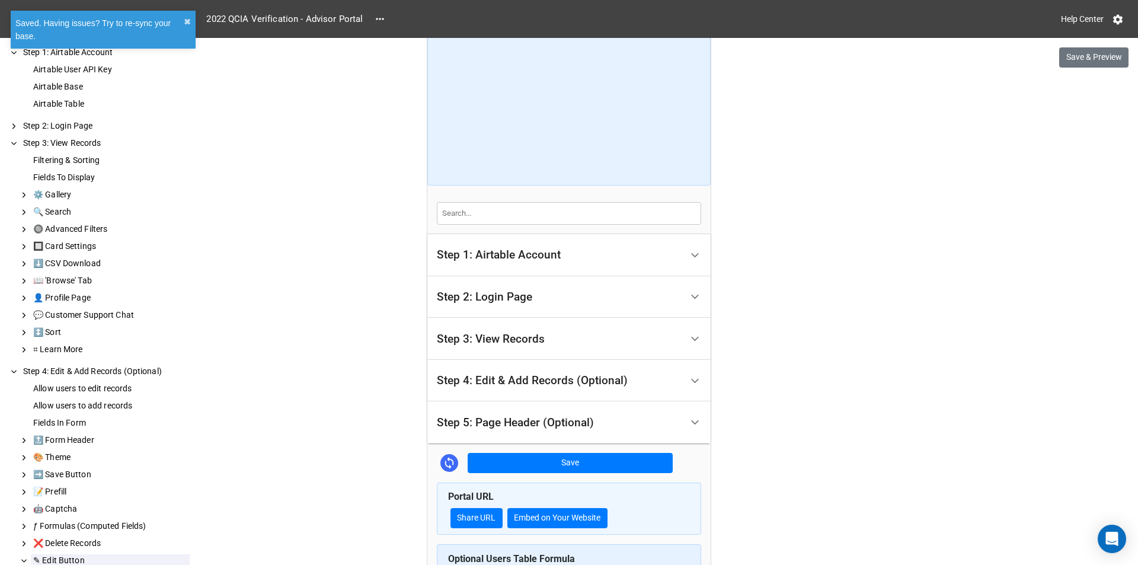
click at [547, 376] on div "Step 4: Edit & Add Records (Optional)" at bounding box center [532, 381] width 191 height 12
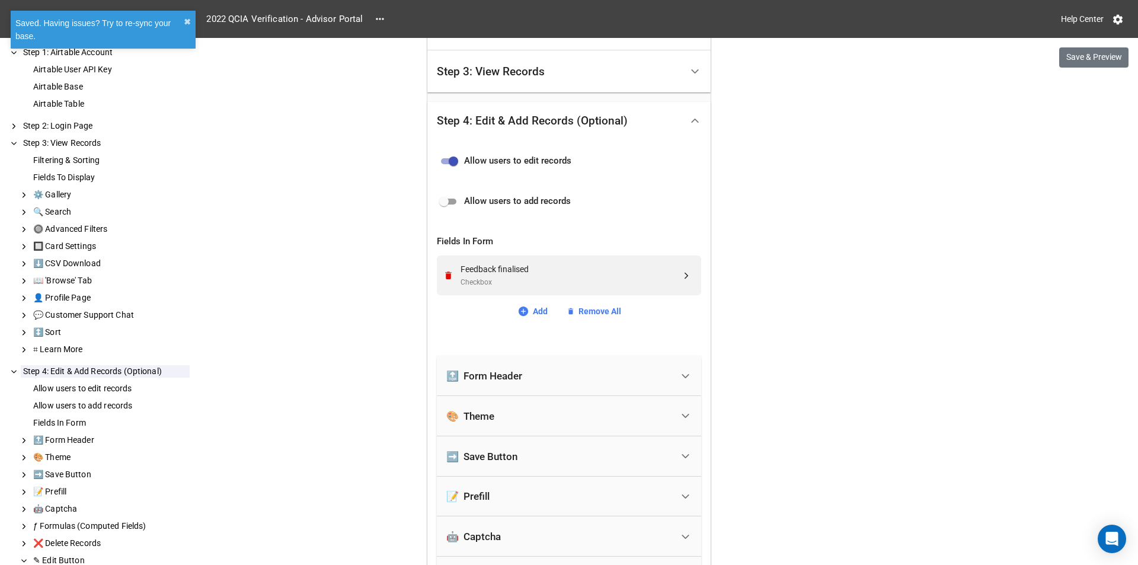
scroll to position [409, 0]
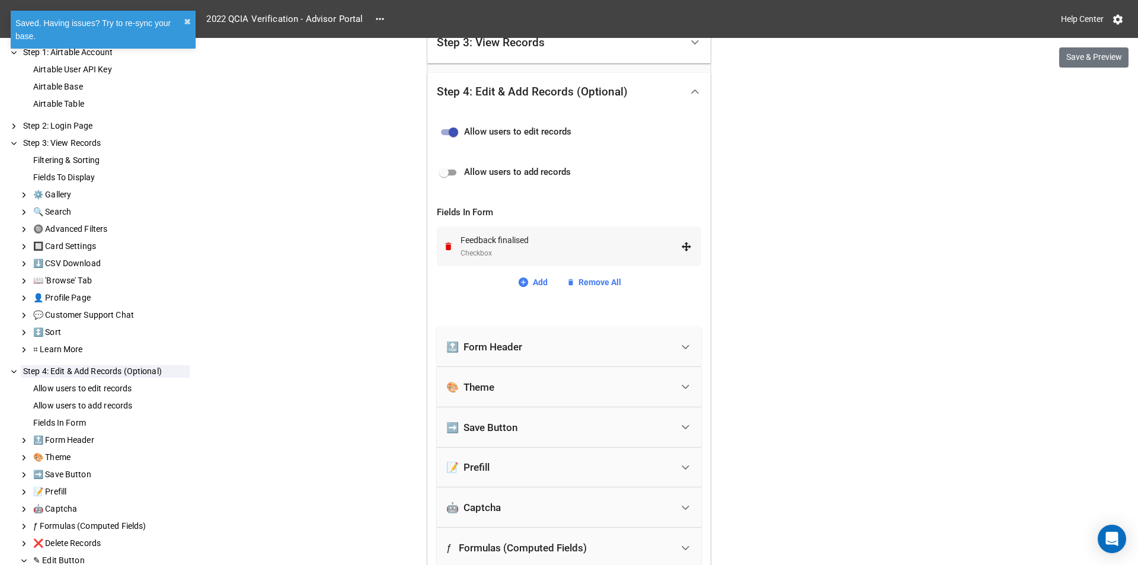
click at [514, 253] on div "Checkbox" at bounding box center [571, 253] width 221 height 11
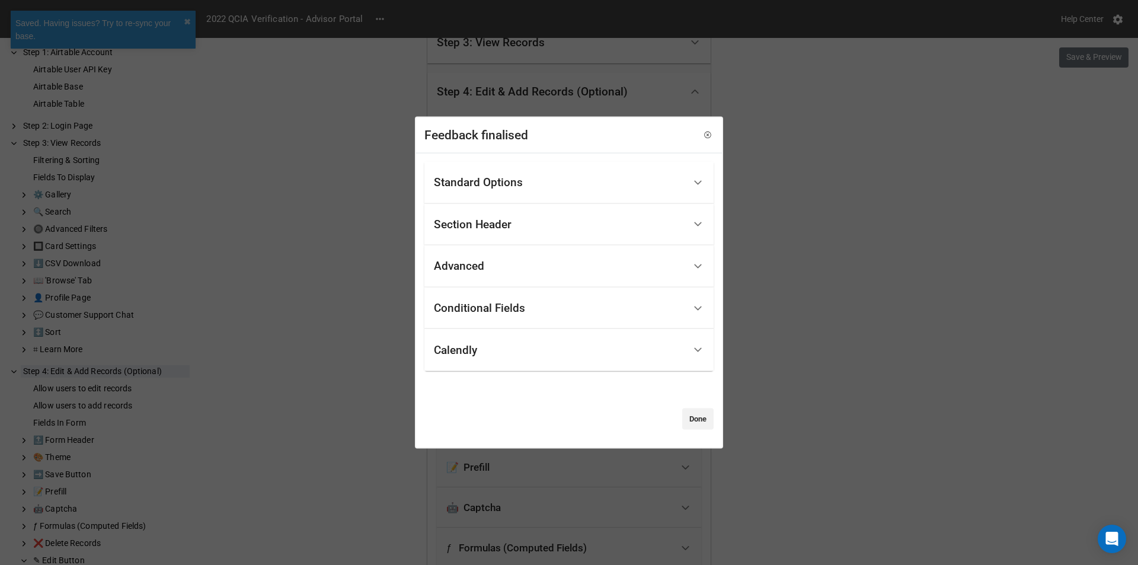
click at [503, 177] on div "Standard Options" at bounding box center [478, 183] width 89 height 12
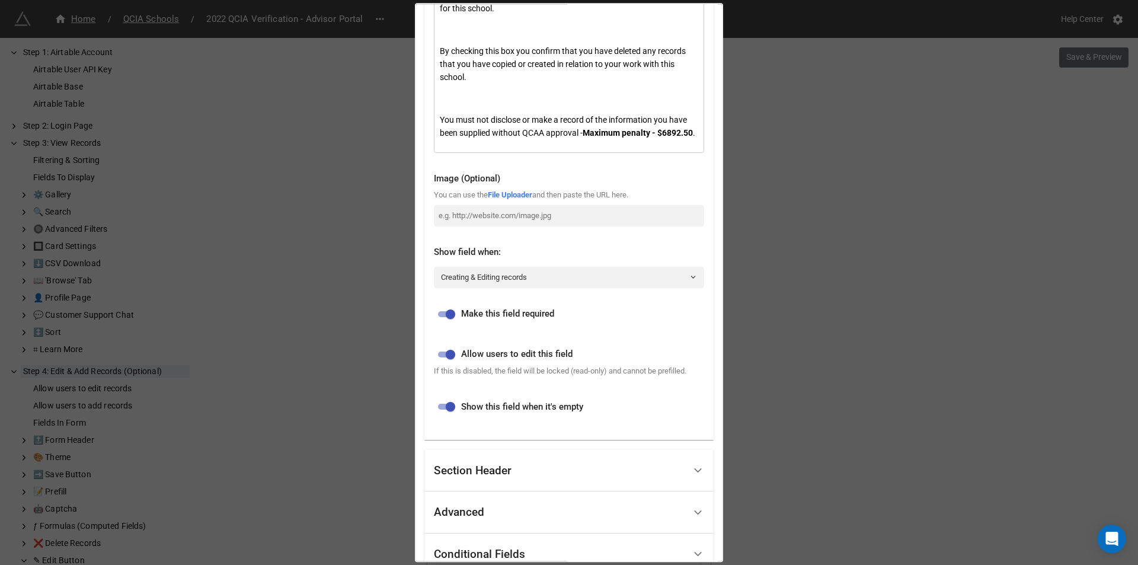
scroll to position [383, 0]
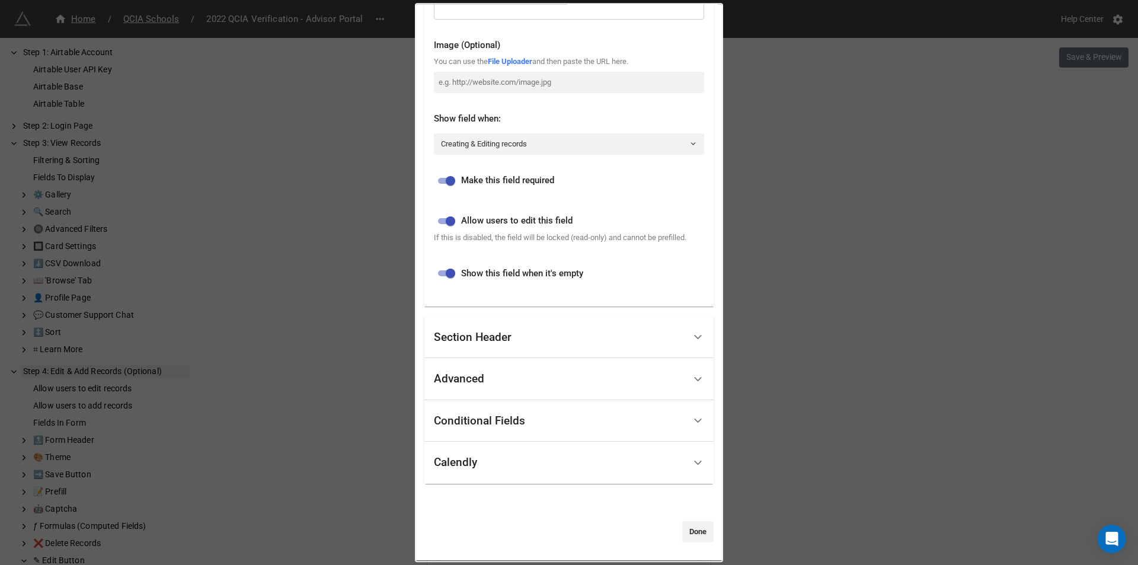
click at [532, 351] on div "Section Header" at bounding box center [559, 338] width 251 height 28
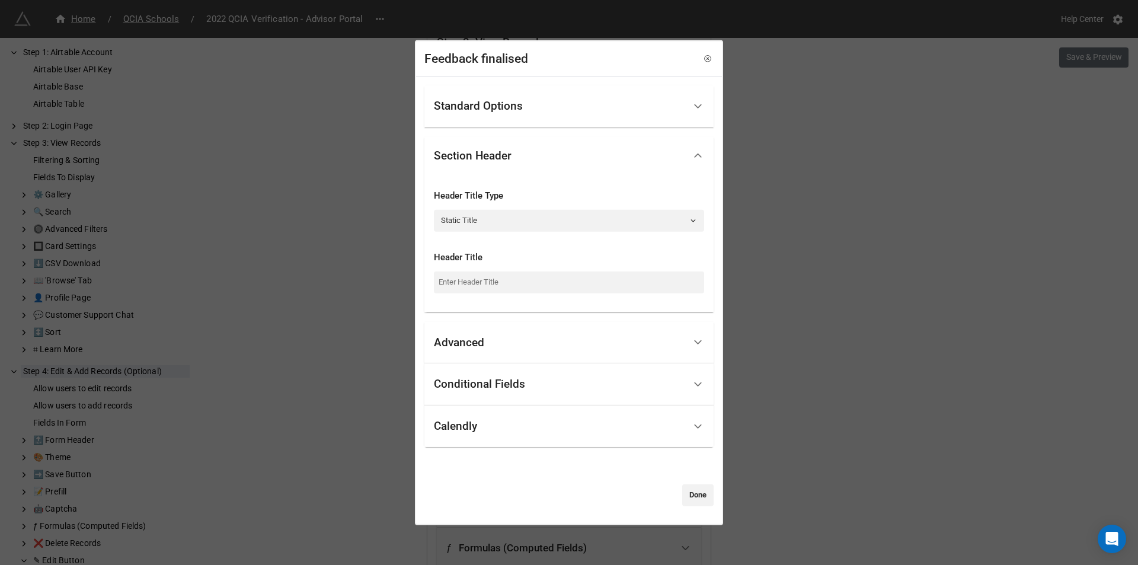
click at [532, 342] on div "Advanced" at bounding box center [559, 342] width 251 height 28
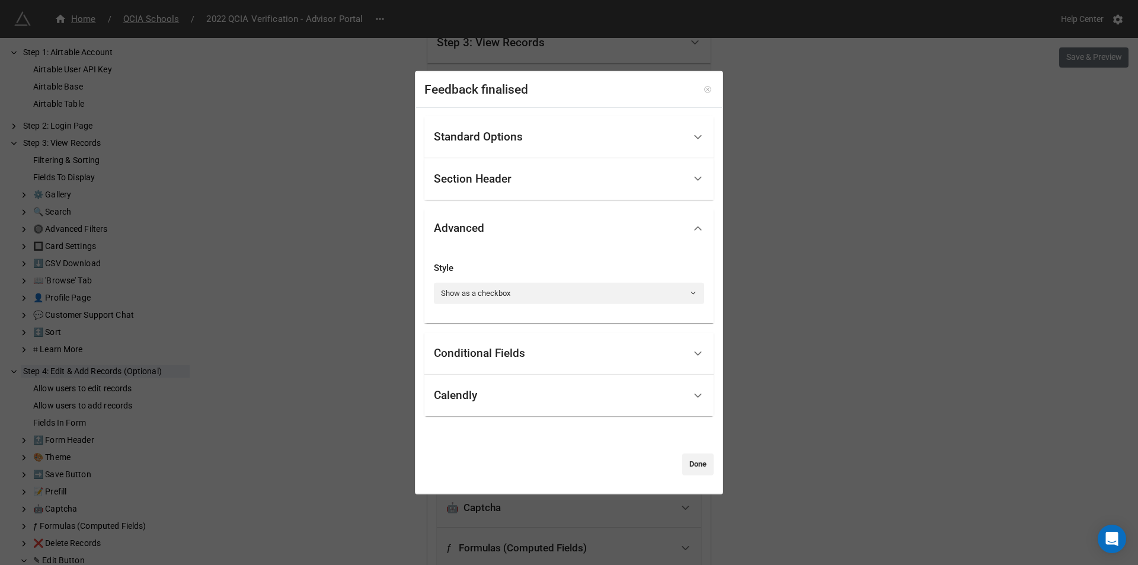
click at [704, 89] on icon at bounding box center [708, 89] width 8 height 8
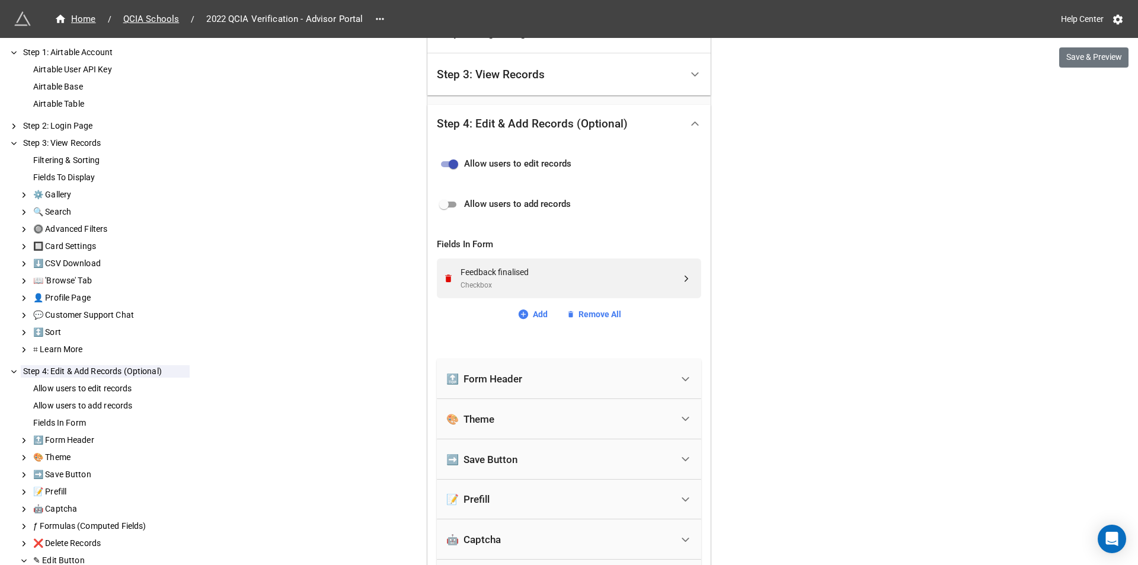
scroll to position [350, 0]
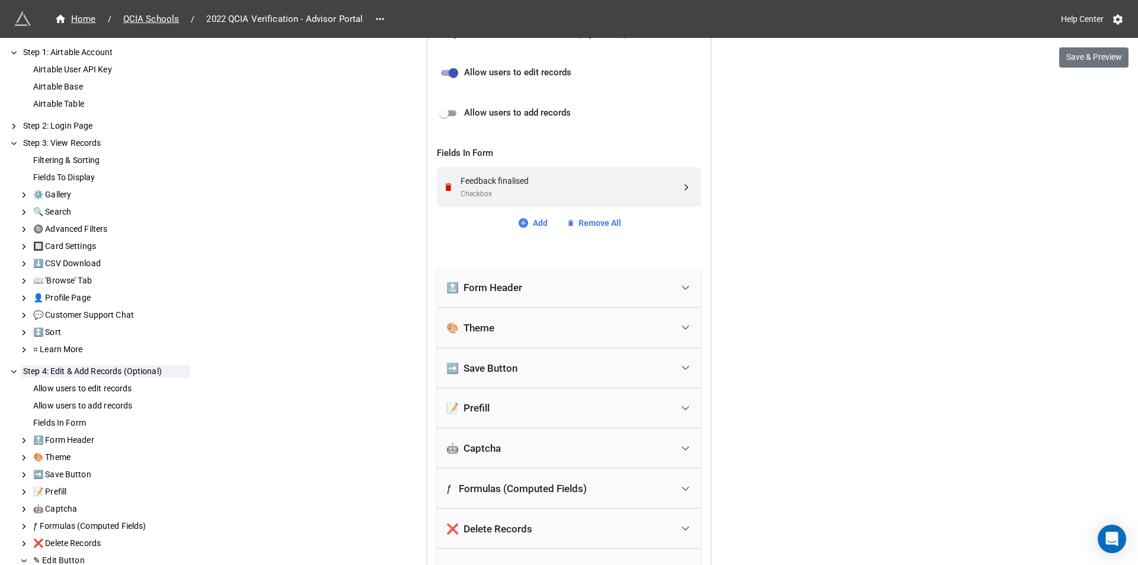
click at [528, 288] on div "🔝 Form Header" at bounding box center [559, 287] width 226 height 26
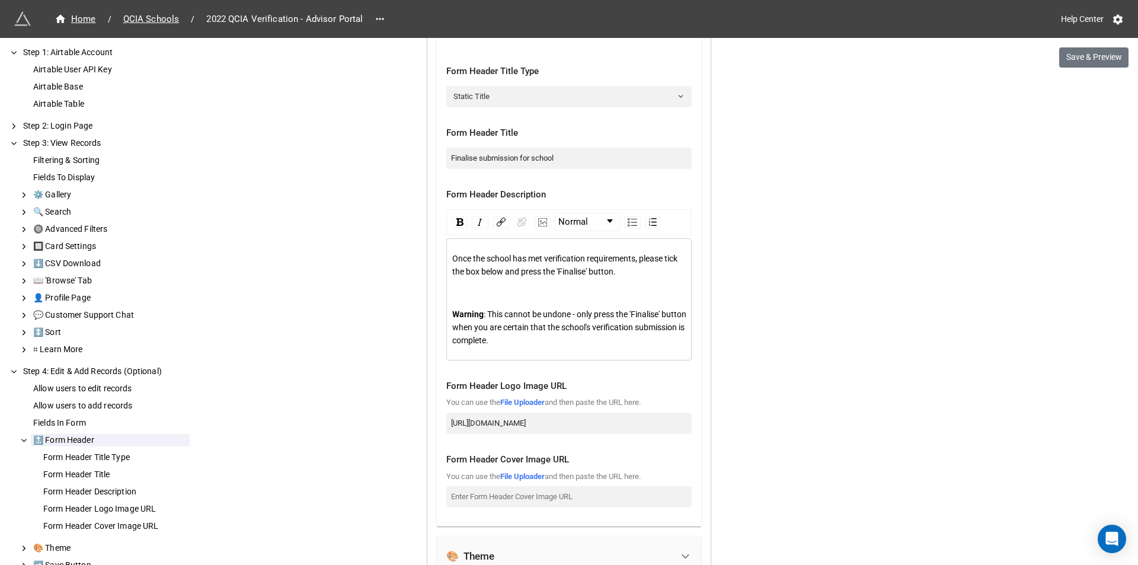
scroll to position [765, 0]
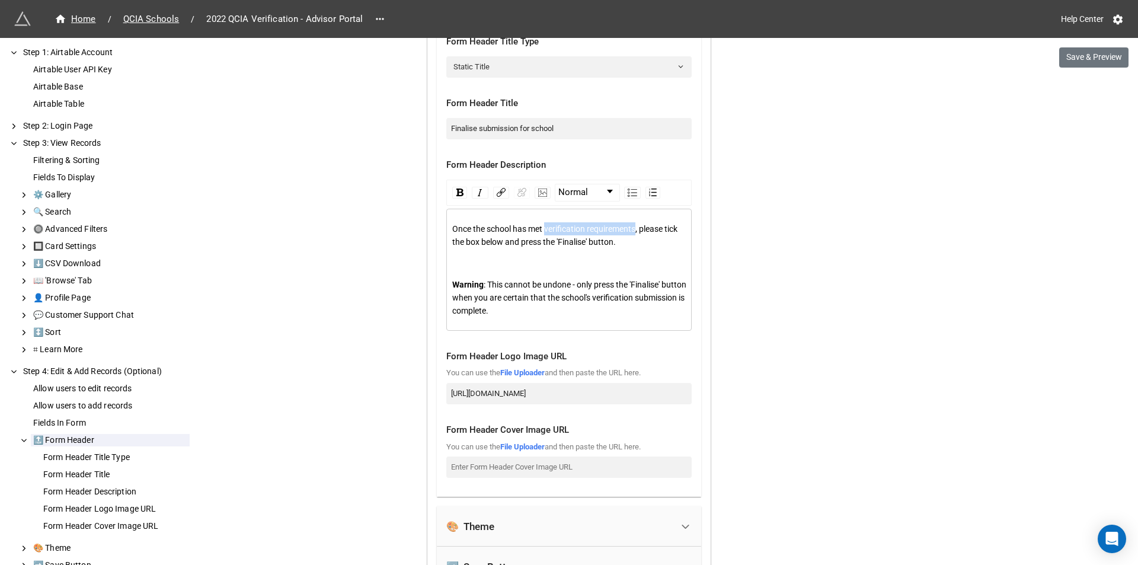
drag, startPoint x: 632, startPoint y: 225, endPoint x: 543, endPoint y: 231, distance: 89.1
click at [543, 231] on span "Once the school has met verification requirements, please tick the box below an…" at bounding box center [565, 235] width 227 height 23
click at [504, 231] on span "Once the school has met verification requirements, please tick the box below an…" at bounding box center [565, 235] width 227 height 23
drag, startPoint x: 471, startPoint y: 230, endPoint x: 632, endPoint y: 231, distance: 160.7
click at [632, 231] on span "Once the school has met verification requirements, please tick the box below an…" at bounding box center [565, 235] width 227 height 23
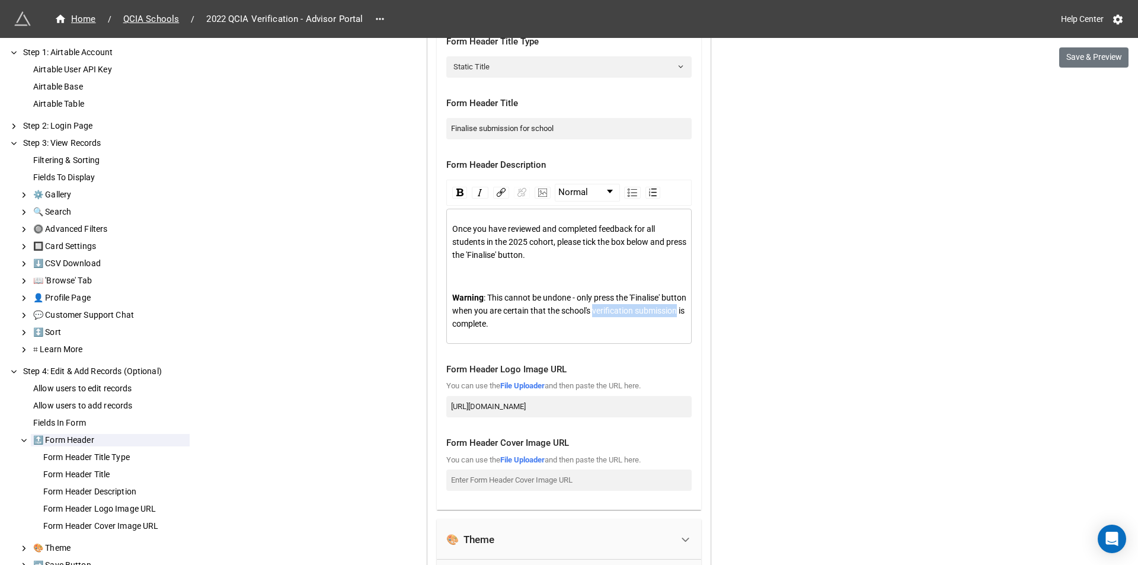
drag, startPoint x: 618, startPoint y: 312, endPoint x: 488, endPoint y: 324, distance: 130.4
click at [488, 324] on span ": This cannot be undone - only press the 'Finalise' button when you are certain…" at bounding box center [570, 311] width 236 height 36
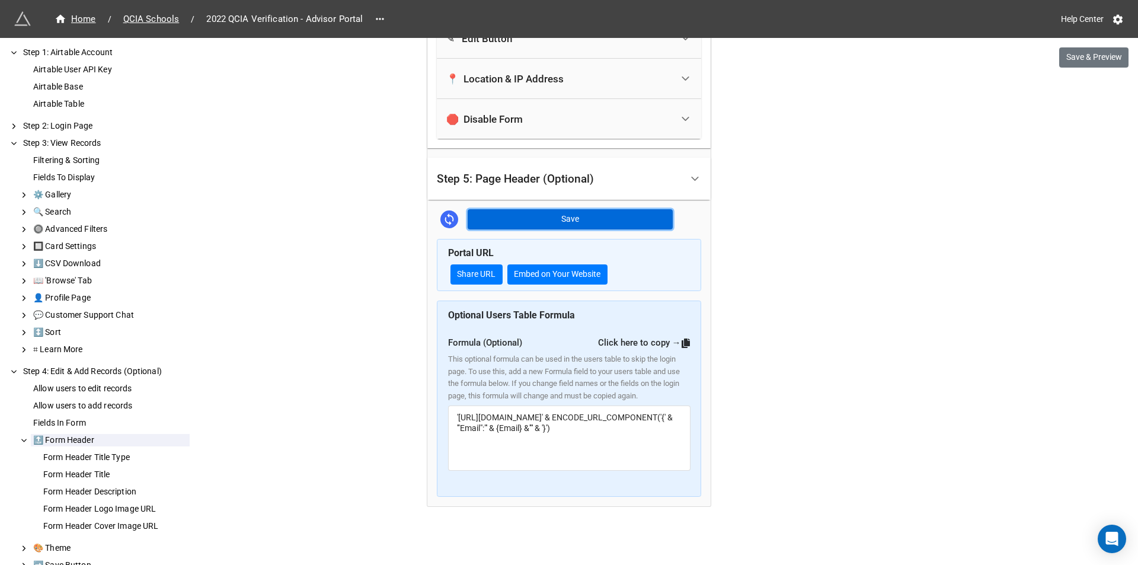
click at [592, 214] on button "Save" at bounding box center [570, 219] width 205 height 20
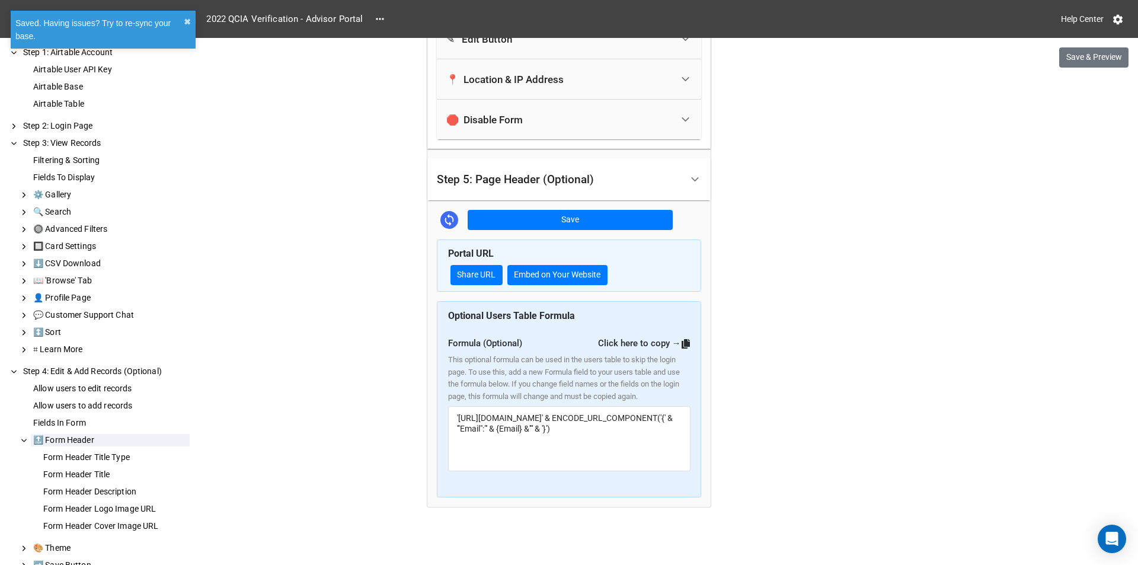
scroll to position [1507, 0]
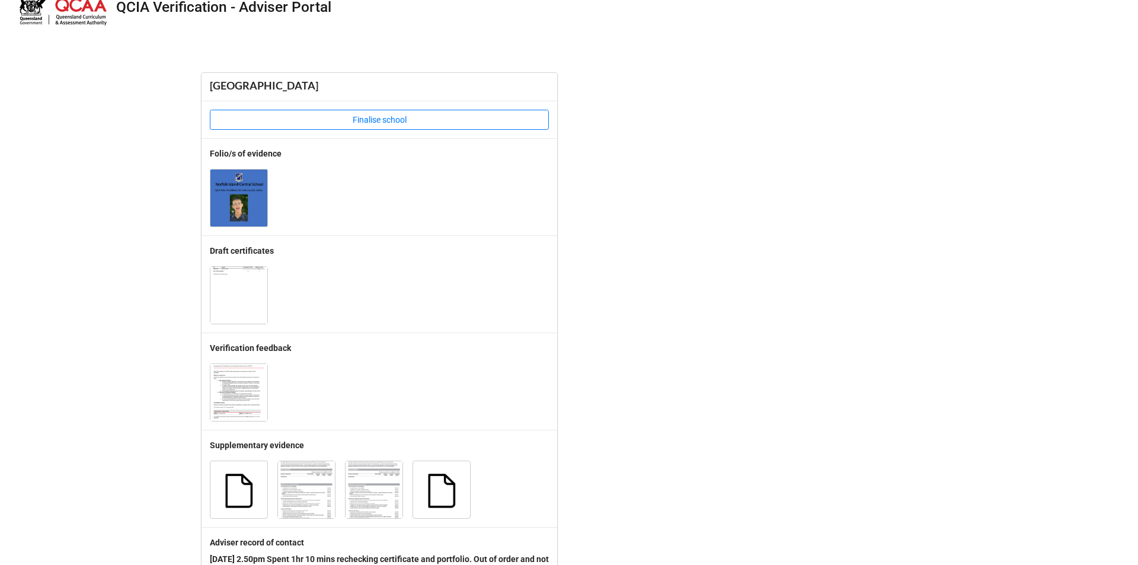
scroll to position [59, 0]
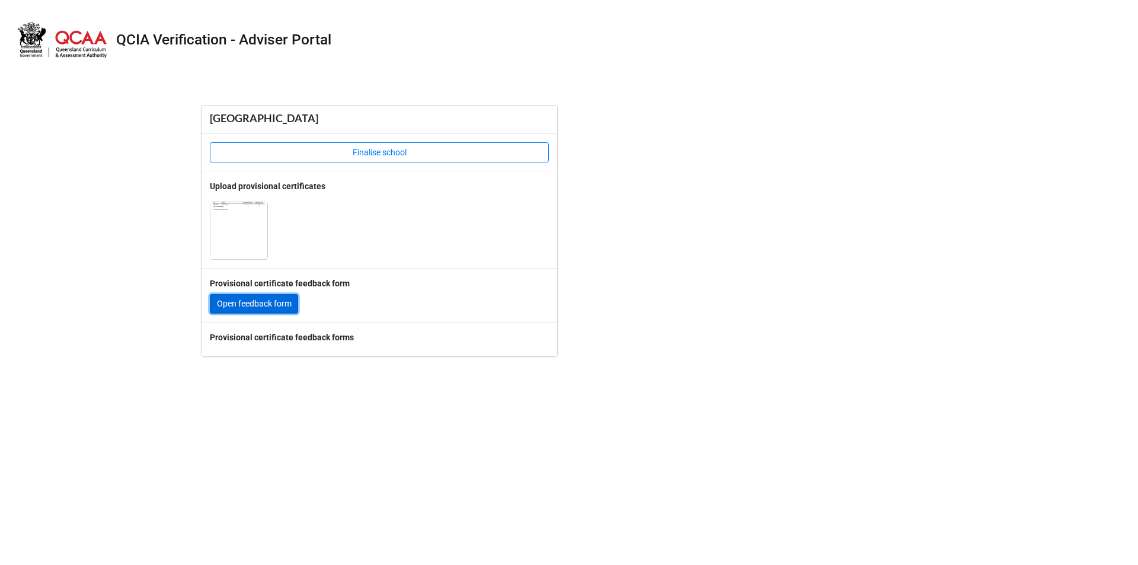
click at [267, 302] on link "Open feedback form" at bounding box center [254, 304] width 88 height 20
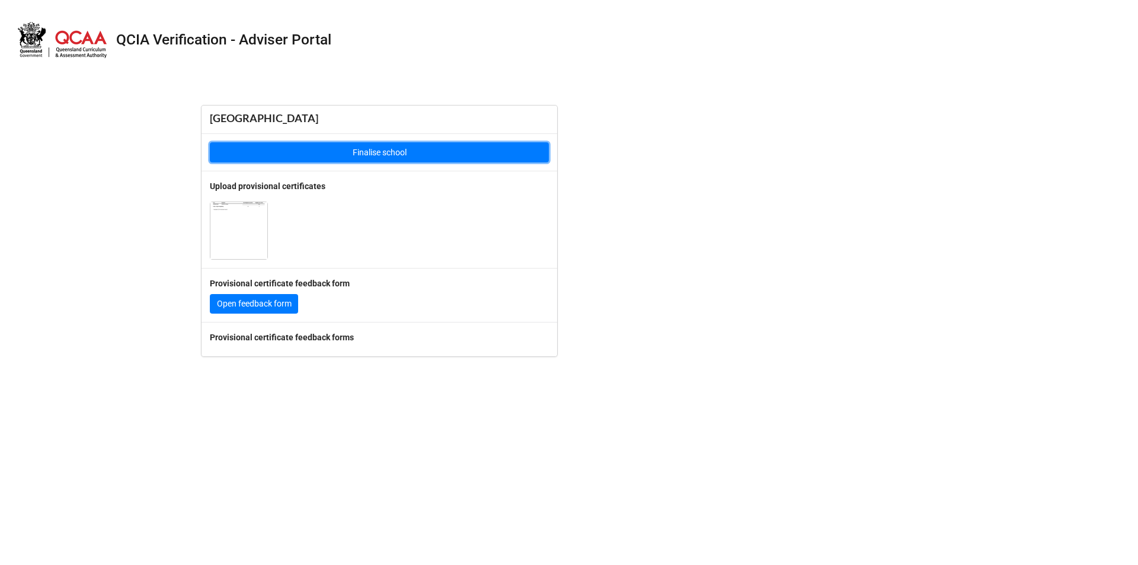
click at [400, 161] on button "Finalise school" at bounding box center [379, 152] width 339 height 20
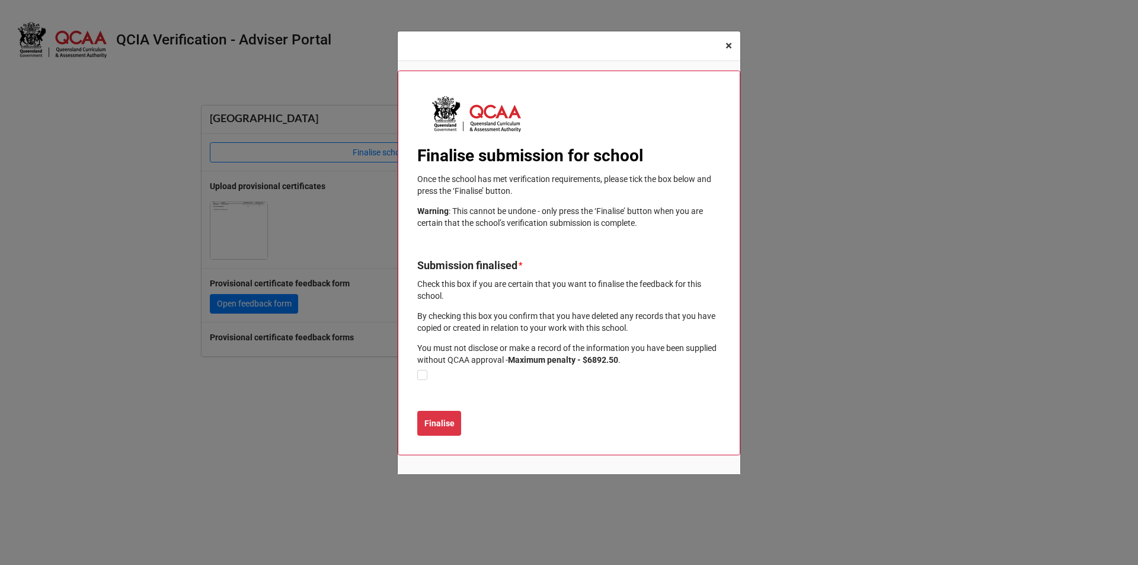
click at [728, 50] on span "×" at bounding box center [729, 46] width 7 height 14
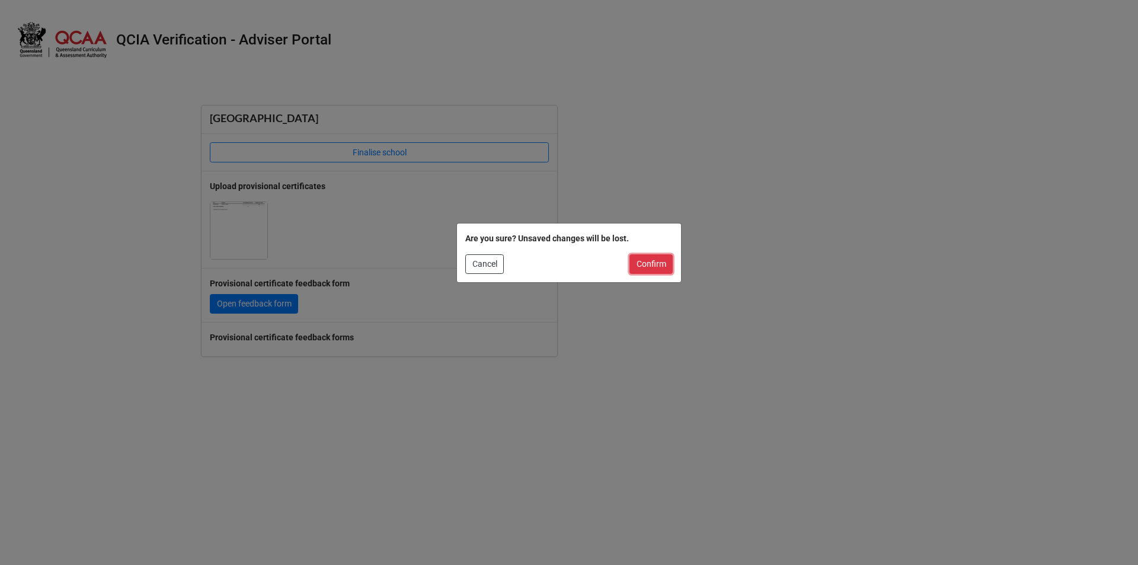
click at [645, 265] on button "Confirm" at bounding box center [651, 264] width 43 height 20
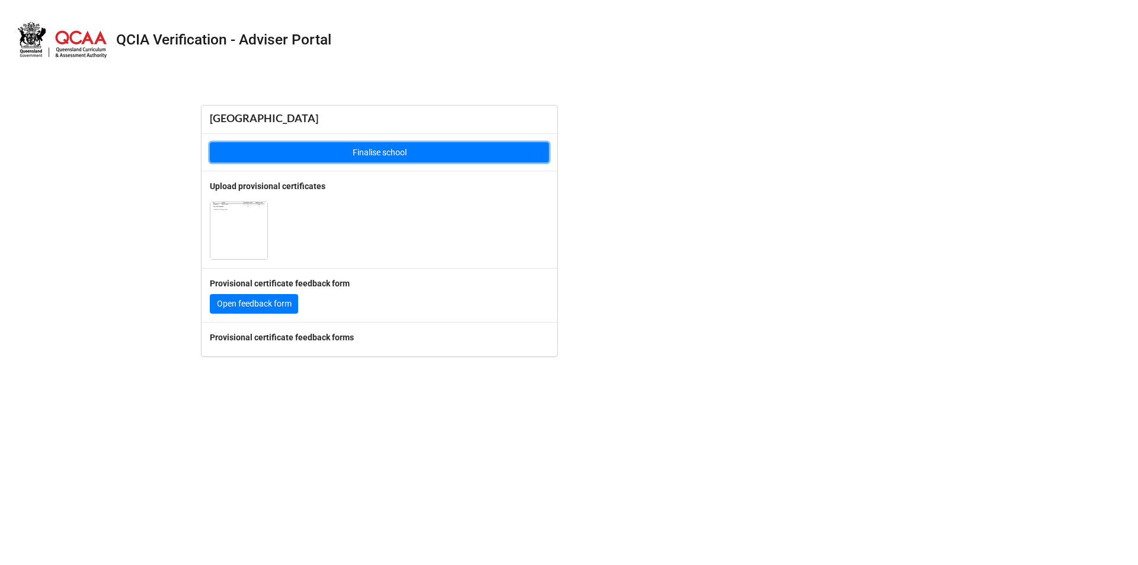
click at [383, 155] on button "Finalise school" at bounding box center [379, 152] width 339 height 20
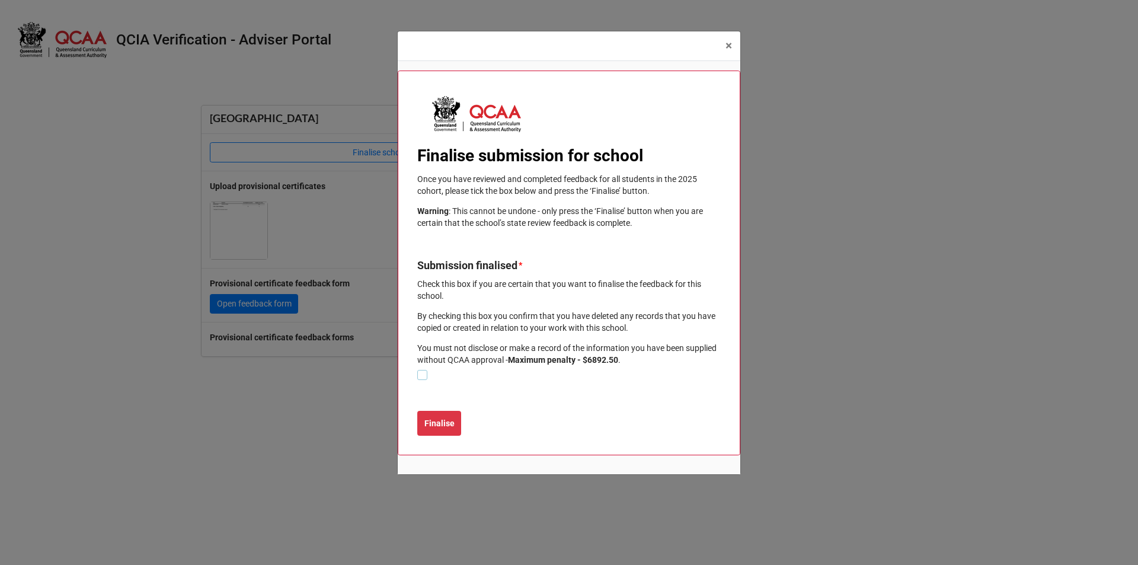
click at [421, 370] on label at bounding box center [422, 370] width 10 height 0
checkbox input "false"
click at [730, 47] on span "×" at bounding box center [729, 46] width 7 height 14
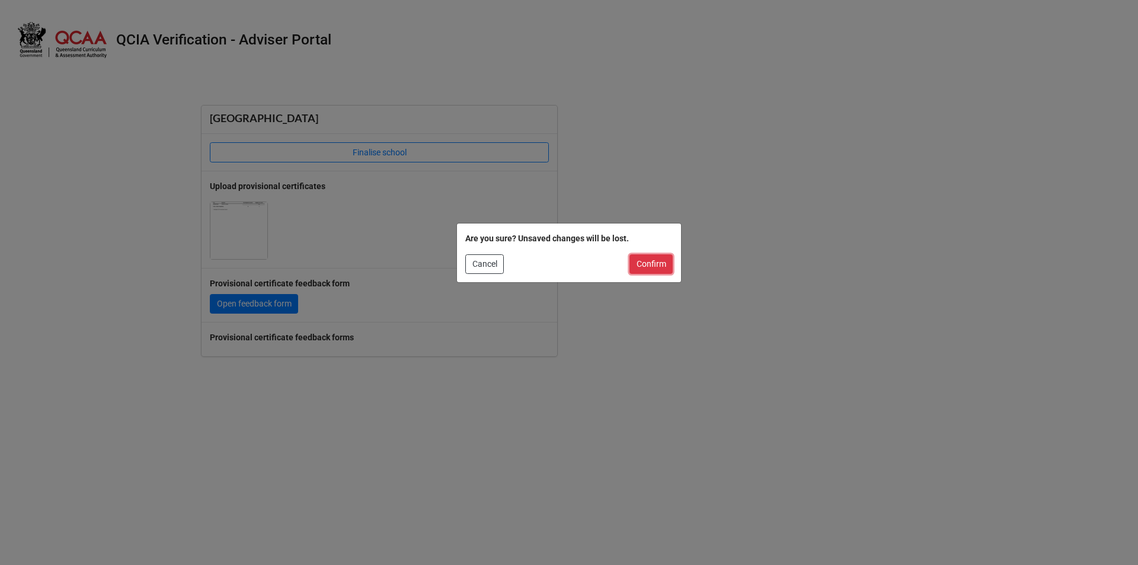
click at [649, 271] on button "Confirm" at bounding box center [651, 264] width 43 height 20
